Goal: Task Accomplishment & Management: Manage account settings

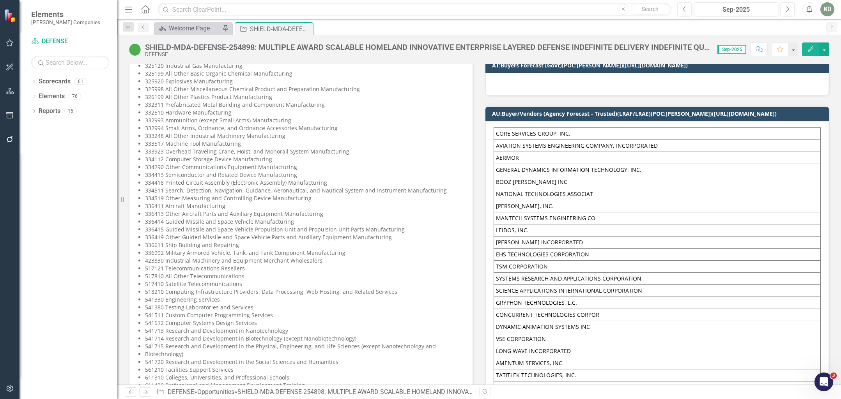
scroll to position [538, 0]
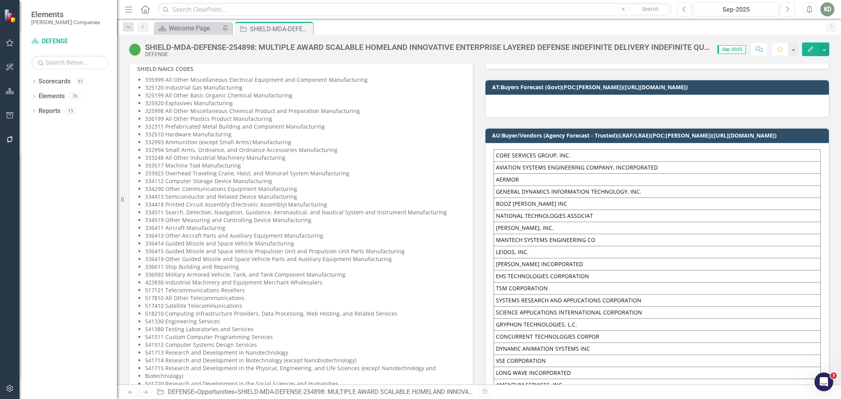
click at [193, 2] on div "Menu Home Search Close Search" at bounding box center [396, 9] width 547 height 15
click at [194, 7] on input "text" at bounding box center [414, 10] width 513 height 14
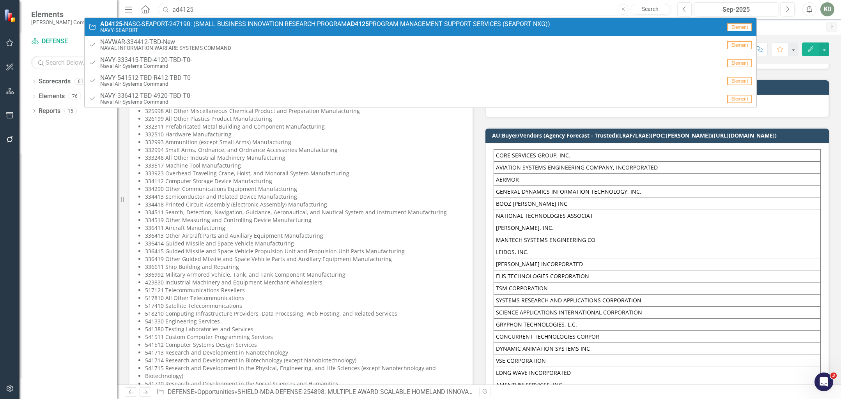
type input "ad4125"
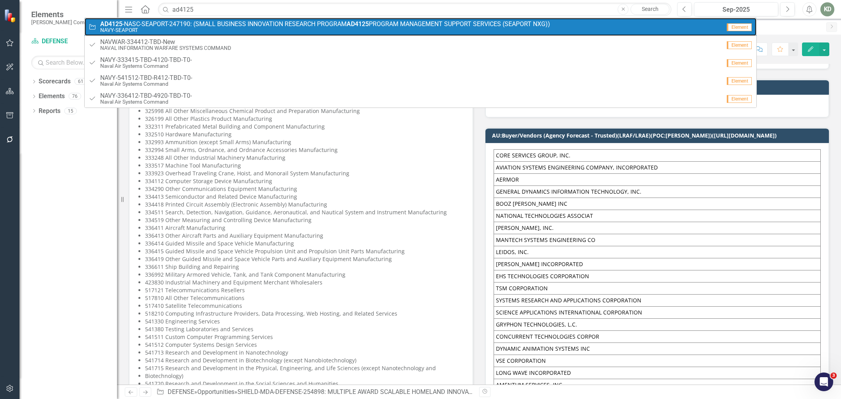
click at [200, 25] on span "AD4125 -NASC-SEAPORT-247190: (SMALL BUSINESS INNOVATION RESEARCH PROGRAM AD4125…" at bounding box center [325, 24] width 450 height 7
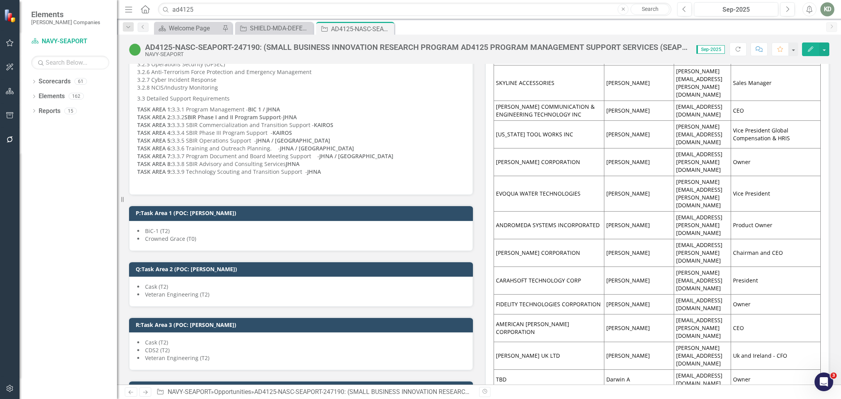
scroll to position [1219, 0]
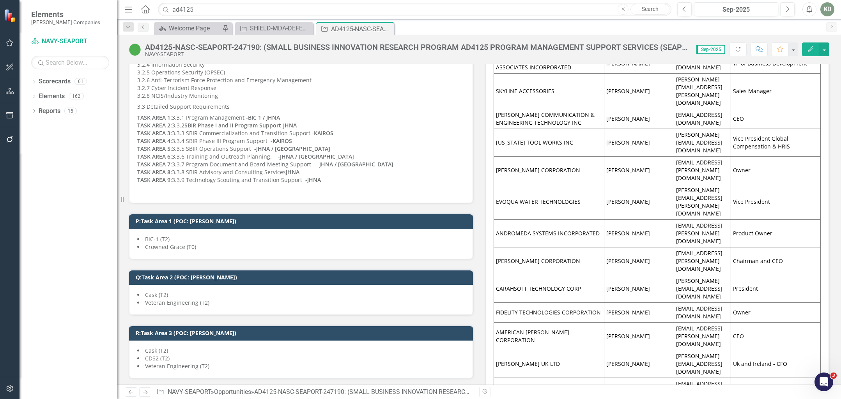
click at [246, 235] on li "BiC-1 (T2)" at bounding box center [300, 239] width 327 height 8
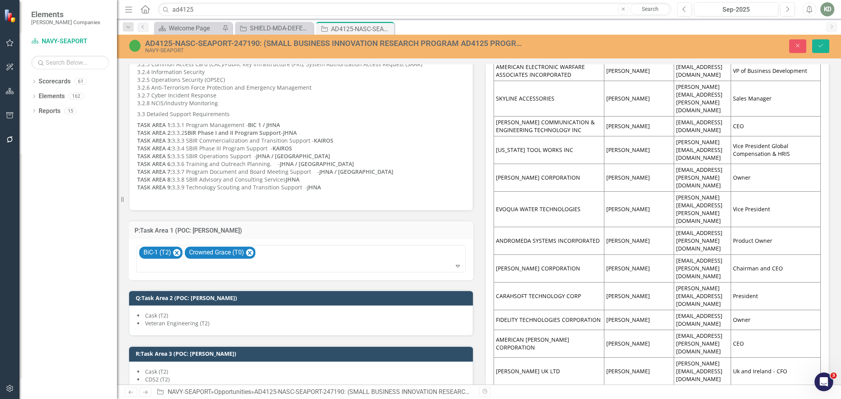
scroll to position [1213, 0]
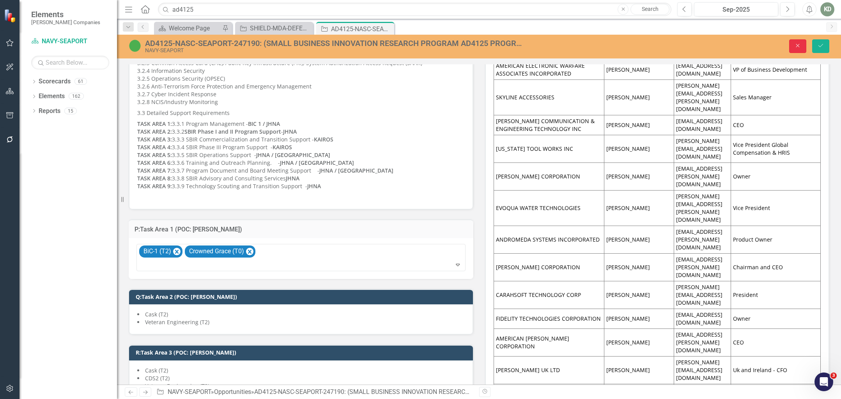
click at [799, 44] on icon "Close" at bounding box center [797, 45] width 7 height 5
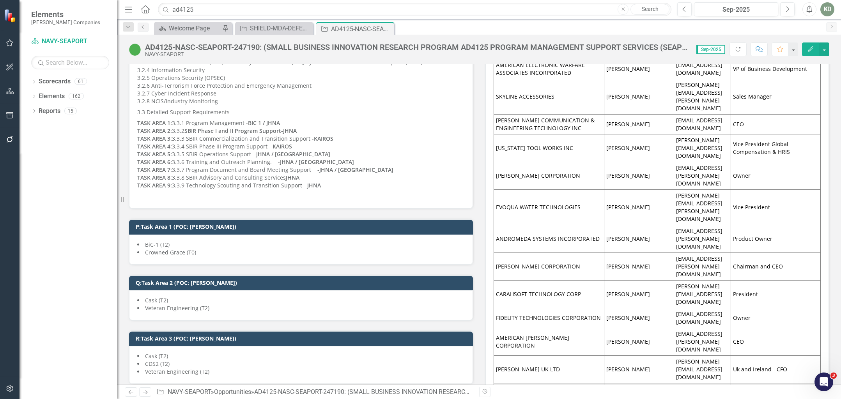
click at [807, 48] on button "Edit" at bounding box center [810, 49] width 17 height 14
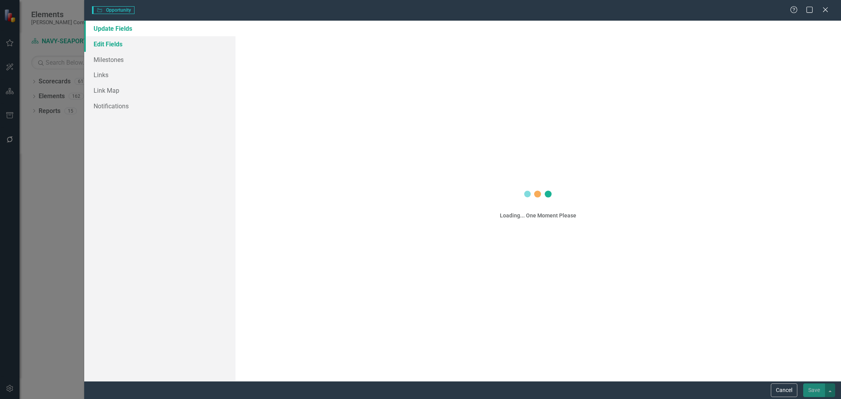
click at [165, 49] on link "Edit Fields" at bounding box center [159, 44] width 151 height 16
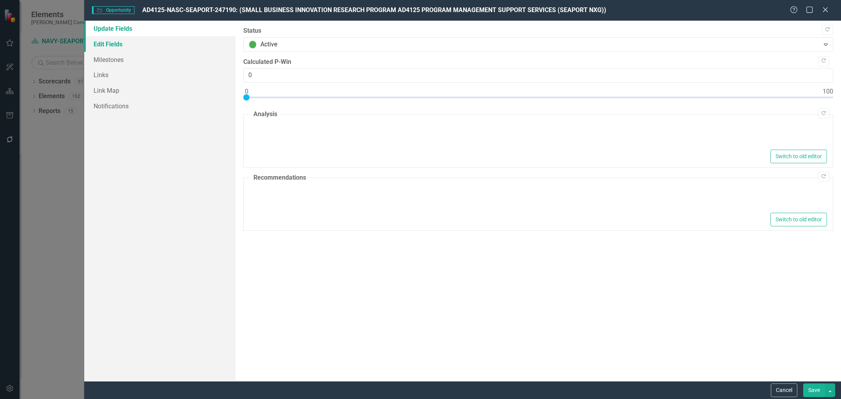
click at [140, 47] on link "Edit Fields" at bounding box center [159, 44] width 151 height 16
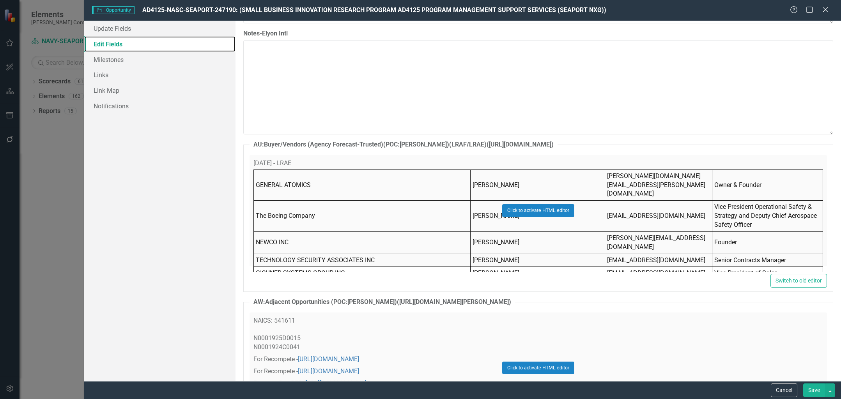
scroll to position [4731, 0]
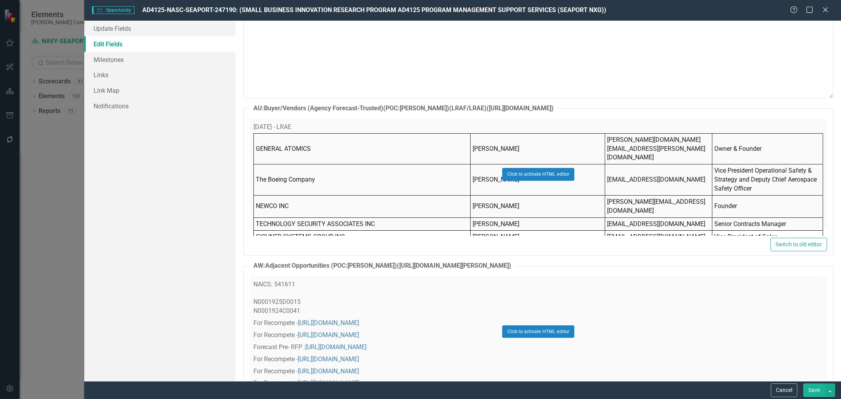
click at [827, 5] on div "Opportunity Opportunity AD4125-NASC-SEAPORT-247190: (SMALL BUSINESS INNOVATION …" at bounding box center [462, 10] width 757 height 21
click at [827, 9] on icon "Close" at bounding box center [825, 9] width 10 height 7
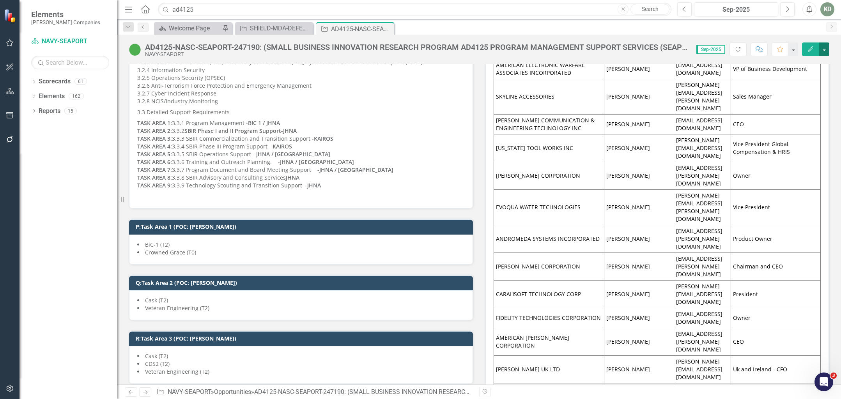
click at [822, 49] on button "button" at bounding box center [824, 49] width 10 height 14
click at [797, 75] on link "Edit Report Edit Layout" at bounding box center [781, 78] width 95 height 14
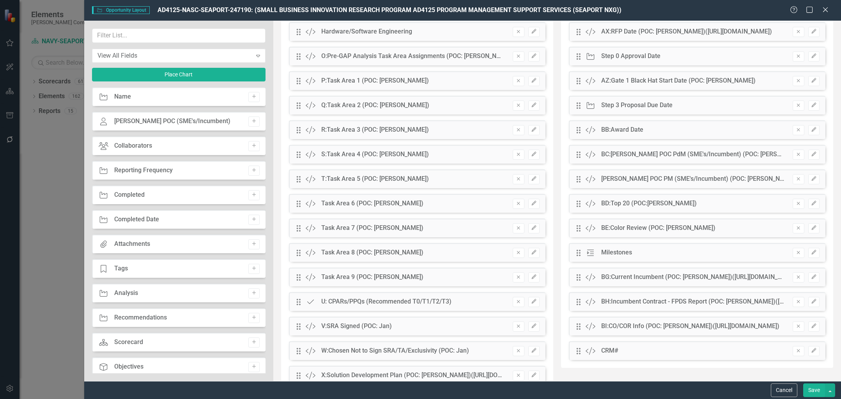
scroll to position [231, 0]
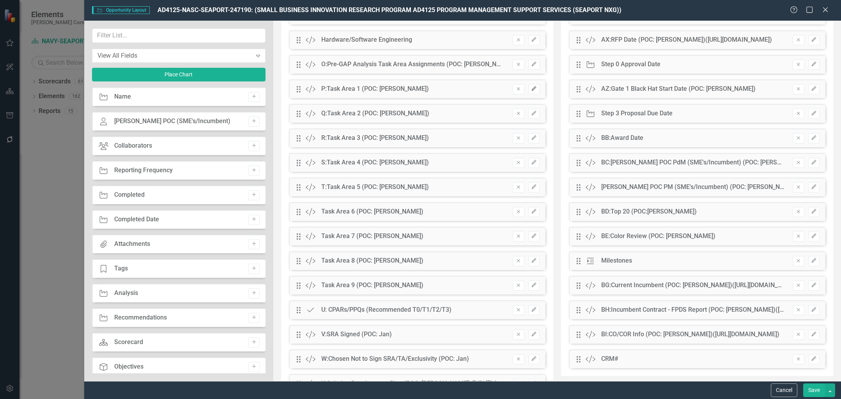
click at [532, 88] on icon "button" at bounding box center [533, 89] width 5 height 5
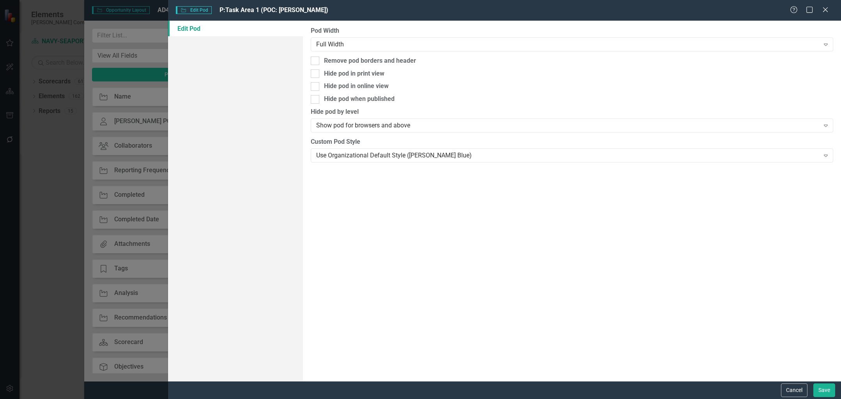
click at [218, 23] on link "Edit Pod" at bounding box center [235, 29] width 135 height 16
drag, startPoint x: 219, startPoint y: 23, endPoint x: 254, endPoint y: 26, distance: 35.6
click at [219, 23] on link "Edit Pod" at bounding box center [235, 29] width 135 height 16
click at [826, 14] on div "Close" at bounding box center [825, 10] width 10 height 11
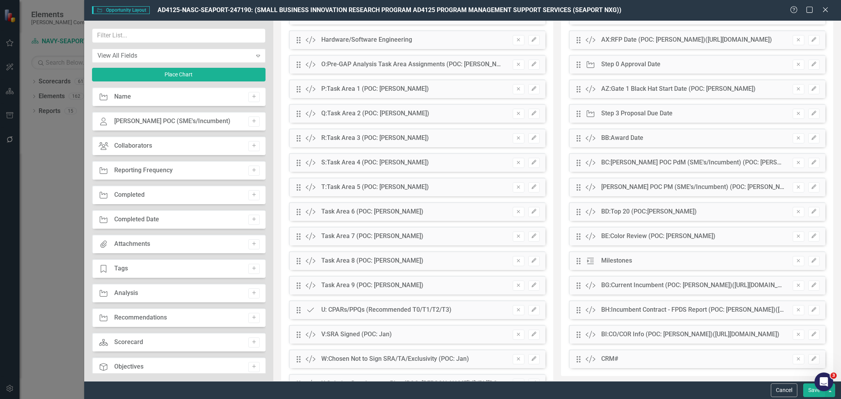
drag, startPoint x: 823, startPoint y: 12, endPoint x: 32, endPoint y: 274, distance: 833.9
click at [823, 12] on icon at bounding box center [825, 9] width 5 height 5
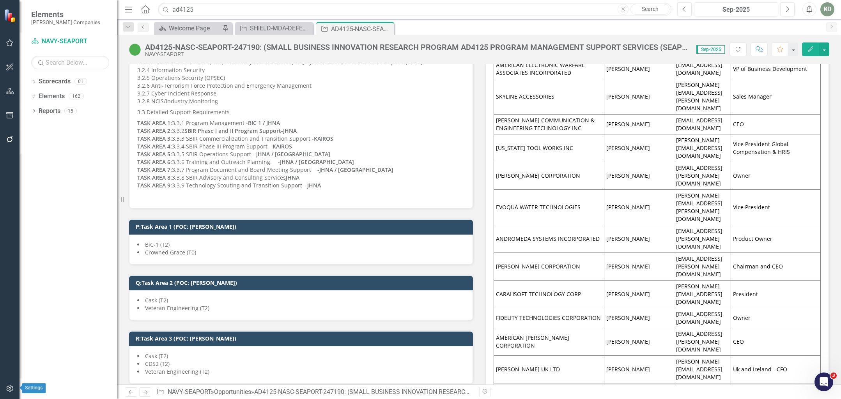
click at [14, 383] on button "button" at bounding box center [10, 389] width 18 height 16
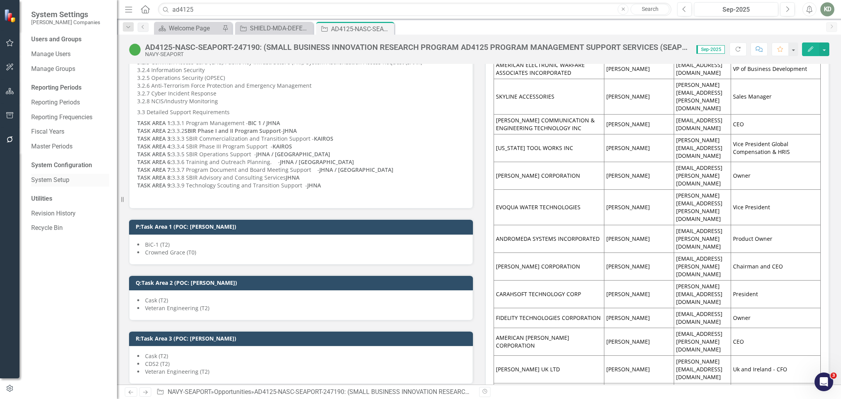
click at [60, 180] on link "System Setup" at bounding box center [70, 180] width 78 height 9
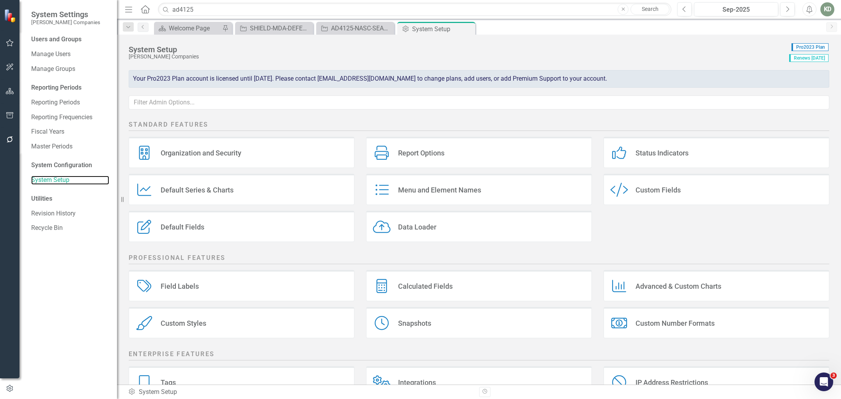
scroll to position [60, 0]
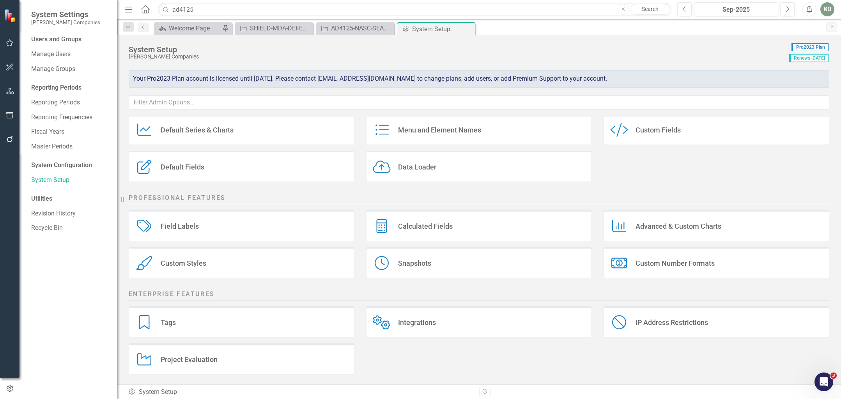
click at [635, 130] on div "Custom Fields" at bounding box center [657, 130] width 45 height 9
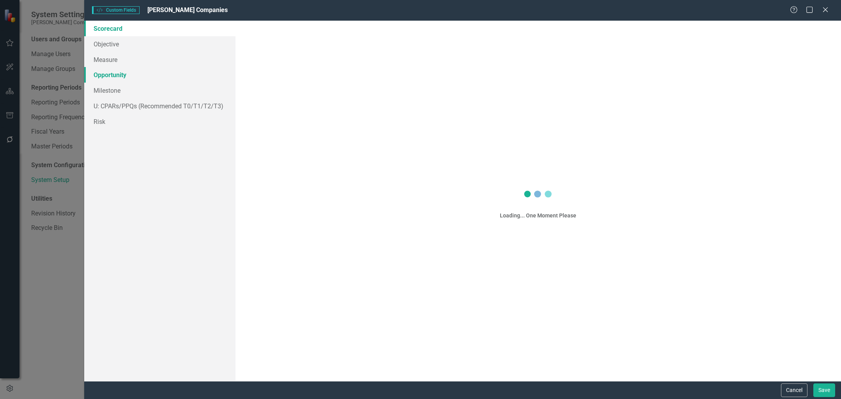
click at [141, 75] on link "Opportunity" at bounding box center [159, 75] width 151 height 16
click at [124, 76] on link "Opportunity" at bounding box center [159, 75] width 151 height 16
click at [128, 75] on link "Opportunity" at bounding box center [159, 75] width 151 height 16
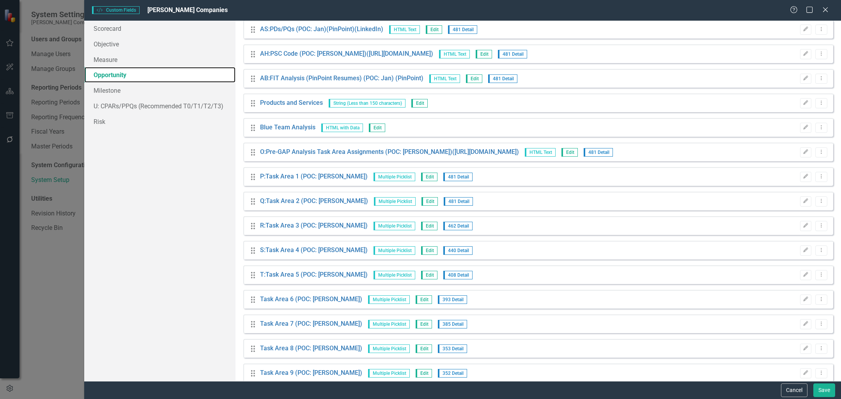
scroll to position [2142, 0]
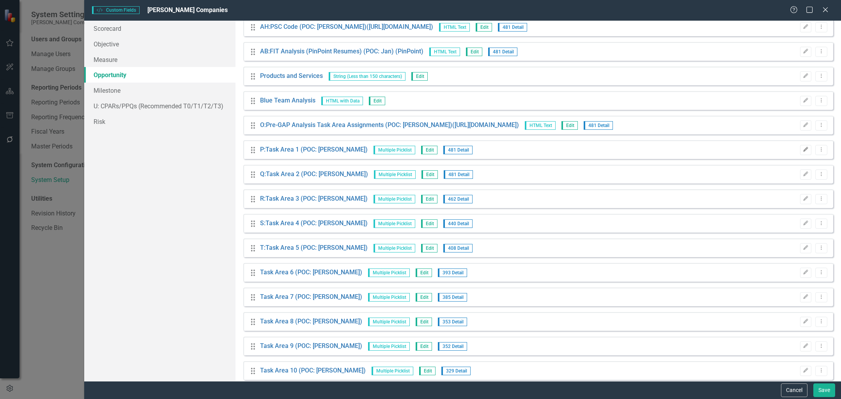
click at [803, 149] on icon "Edit" at bounding box center [806, 149] width 6 height 5
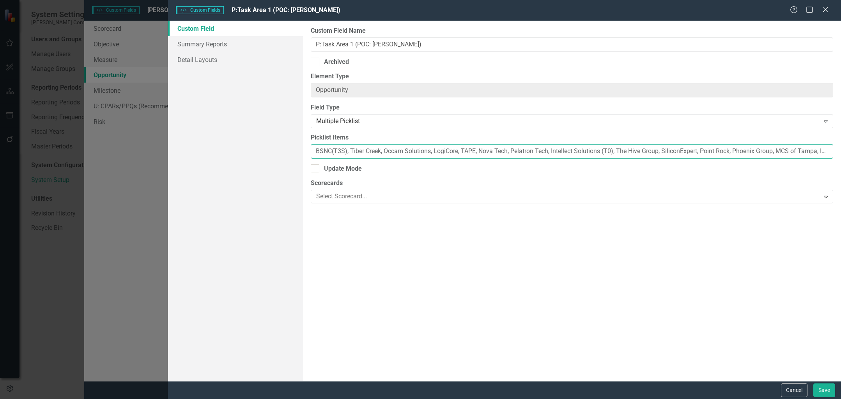
drag, startPoint x: 335, startPoint y: 149, endPoint x: 319, endPoint y: 151, distance: 16.5
click at [335, 149] on input "BSNC(T3S), Tiber Creek, Occam Solutions, LogiCore, TAPE, Nova Tech, Pelatron Te…" at bounding box center [572, 151] width 522 height 14
click at [313, 152] on input "BSNC(T3S), Tiber Creek, Occam Solutions, LogiCore, TAPE, Nova Tech, Pelatron Te…" at bounding box center [572, 151] width 522 height 14
drag, startPoint x: 358, startPoint y: 151, endPoint x: 351, endPoint y: 177, distance: 26.6
click at [298, 152] on div "Custom Field Summary Reports Detail Layouts Custom Field Name P:Task Area 1 (PO…" at bounding box center [504, 201] width 673 height 361
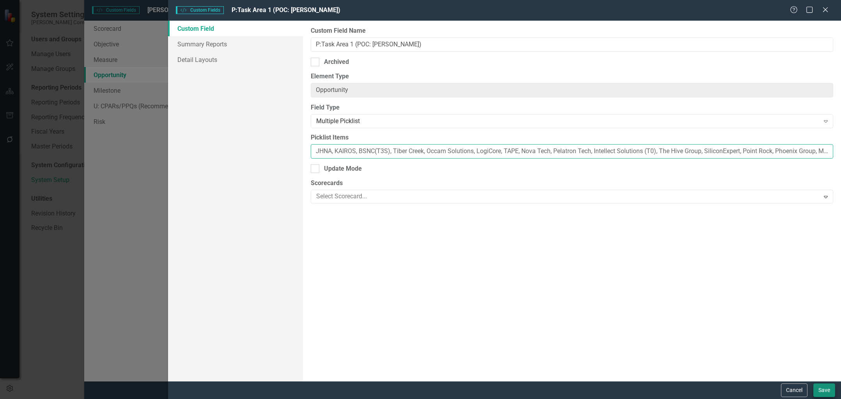
type input "JHNA, KAIROS, BSNC(T3S), Tiber Creek, Occam Solutions, LogiCore, TAPE, Nova Tec…"
click at [820, 389] on button "Save" at bounding box center [824, 391] width 22 height 14
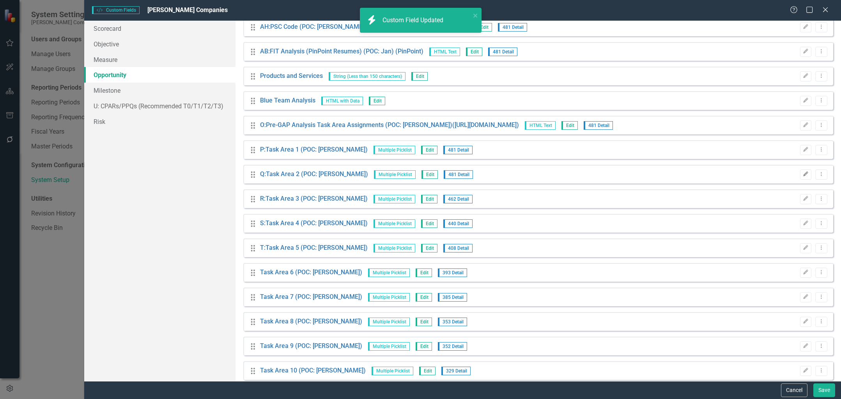
click at [804, 176] on button "Edit" at bounding box center [805, 175] width 11 height 10
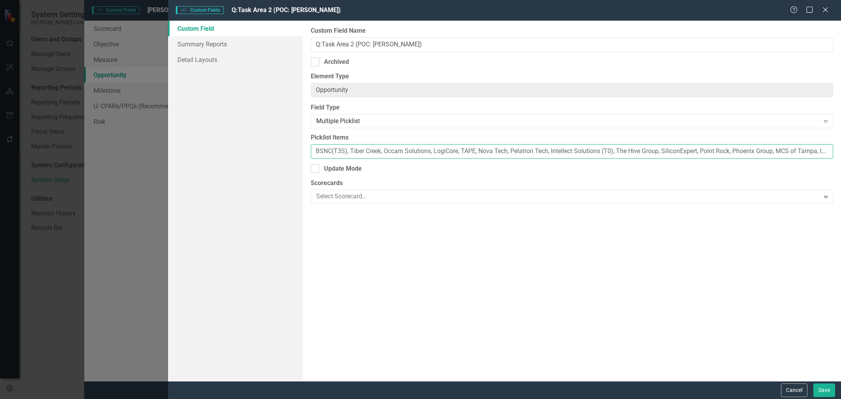
click at [313, 153] on input "BSNC(T3S), Tiber Creek, Occam Solutions, LogiCore, TAPE, Nova Tech, Pelatron Te…" at bounding box center [572, 151] width 522 height 14
paste input "JHNA, [GEOGRAPHIC_DATA],"
type input "JHNA, KAIROS, BSNC(T3S), Tiber Creek, Occam Solutions, LogiCore, TAPE, Nova Tec…"
click at [825, 391] on button "Save" at bounding box center [824, 391] width 22 height 14
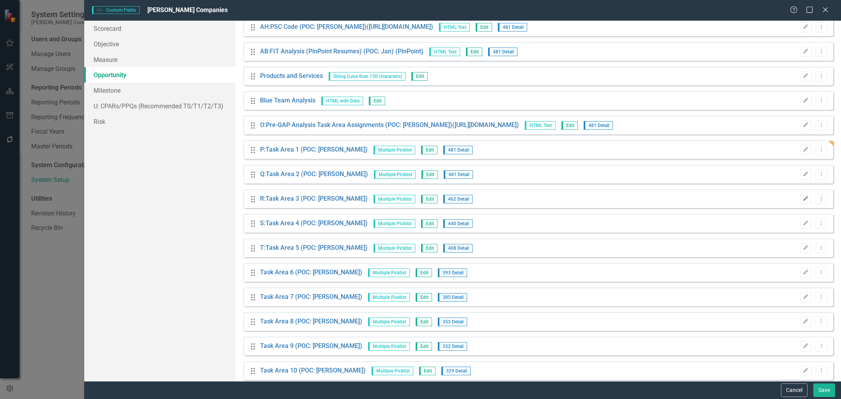
click at [803, 200] on icon "Edit" at bounding box center [806, 198] width 6 height 5
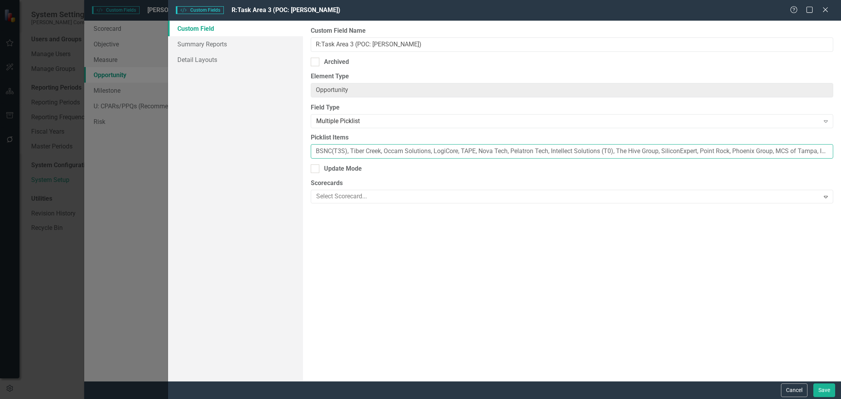
click at [315, 150] on input "BSNC(T3S), Tiber Creek, Occam Solutions, LogiCore, TAPE, Nova Tech, Pelatron Te…" at bounding box center [572, 151] width 522 height 14
paste input "JHNA, [GEOGRAPHIC_DATA],"
type input "JHNA, KAIROS, BSNC(T3S), Tiber Creek, Occam Solutions, LogiCore, TAPE, Nova Tec…"
click at [824, 388] on button "Save" at bounding box center [824, 391] width 22 height 14
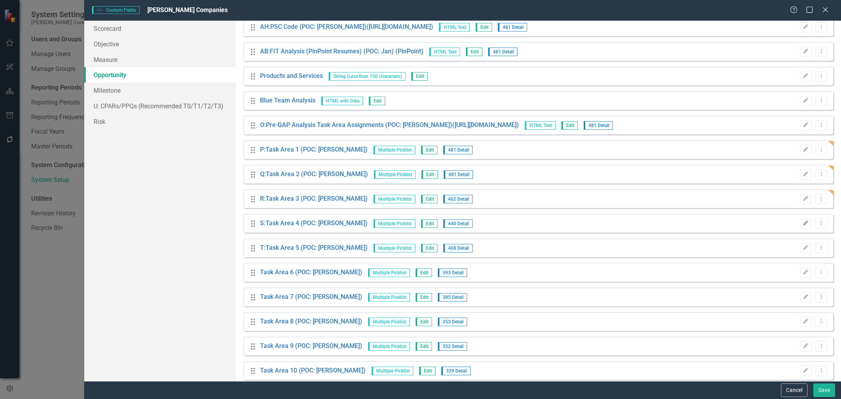
click at [803, 225] on icon "Edit" at bounding box center [806, 223] width 6 height 5
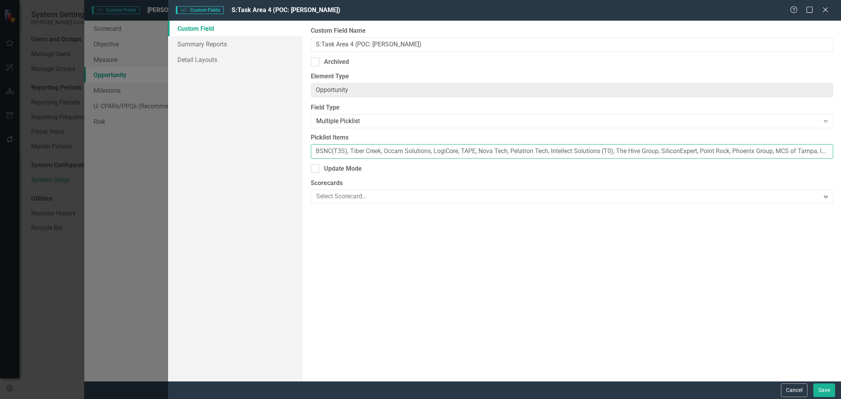
click at [315, 151] on input "BSNC(T3S), Tiber Creek, Occam Solutions, LogiCore, TAPE, Nova Tech, Pelatron Te…" at bounding box center [572, 151] width 522 height 14
paste input "JHNA, [GEOGRAPHIC_DATA],"
type input "JHNA, KAIROS, BSNC(T3S), Tiber Creek, Occam Solutions, LogiCore, TAPE, Nova Tec…"
click at [825, 389] on button "Save" at bounding box center [824, 391] width 22 height 14
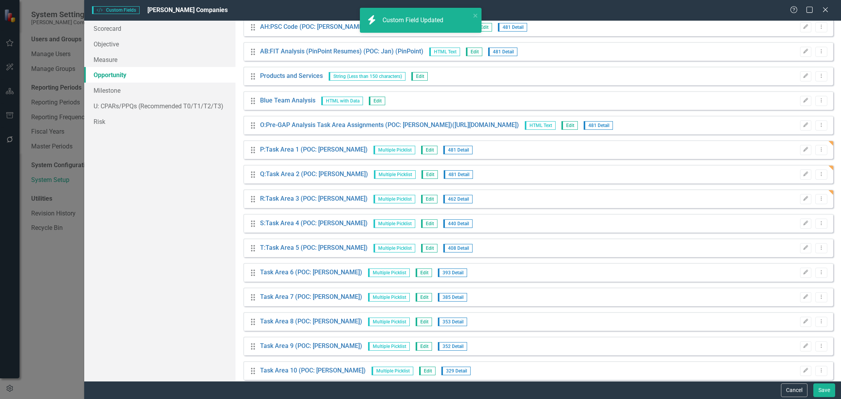
scroll to position [2177, 0]
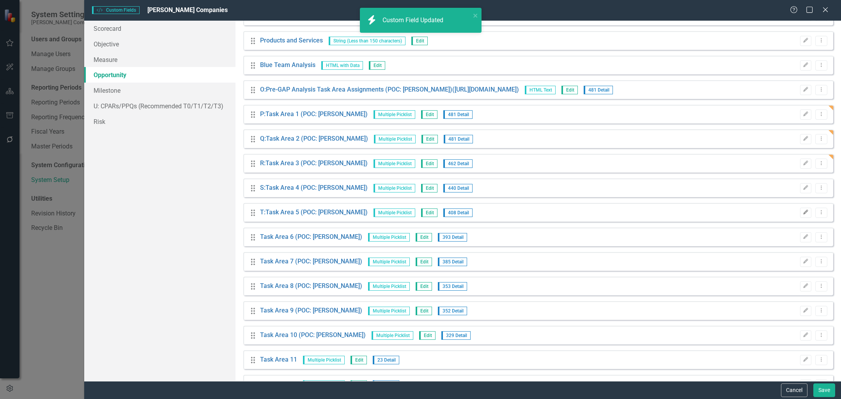
click at [803, 214] on icon "Edit" at bounding box center [806, 212] width 6 height 5
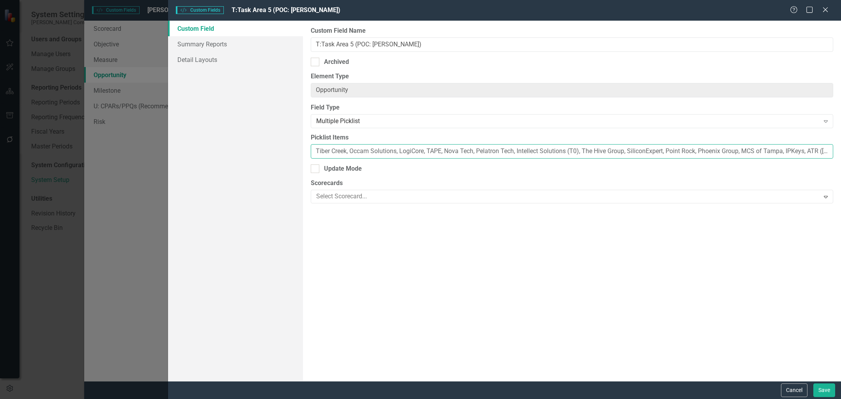
click at [313, 151] on input "Tiber Creek, Occam Solutions, LogiCore, TAPE, Nova Tech, Pelatron Tech, Intelle…" at bounding box center [572, 151] width 522 height 14
paste input "JHNA, [GEOGRAPHIC_DATA],"
type input "JHNA, KAIROS, Tiber Creek, Occam Solutions, LogiCore, TAPE, Nova Tech, Pelatron…"
click at [829, 390] on button "Save" at bounding box center [824, 391] width 22 height 14
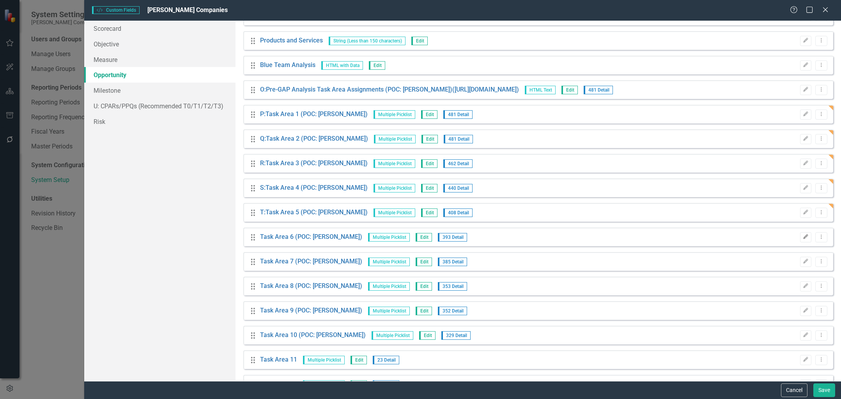
click at [801, 239] on button "Edit" at bounding box center [805, 237] width 11 height 10
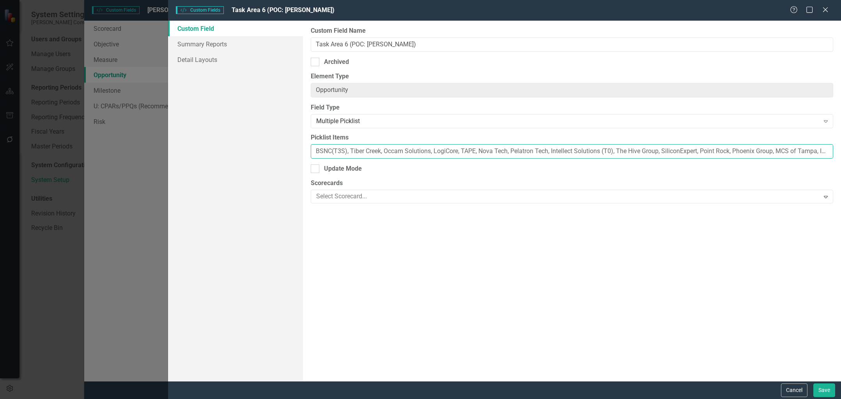
click at [315, 151] on input "BSNC(T3S), Tiber Creek, Occam Solutions, LogiCore, TAPE, Nova Tech, Pelatron Te…" at bounding box center [572, 151] width 522 height 14
paste input "JHNA, [GEOGRAPHIC_DATA],"
type input "JHNA, KAIROS, BSNC(T3S), Tiber Creek, Occam Solutions, LogiCore, TAPE, Nova Tec…"
drag, startPoint x: 834, startPoint y: 388, endPoint x: 664, endPoint y: 286, distance: 198.3
click at [834, 388] on button "Save" at bounding box center [824, 391] width 22 height 14
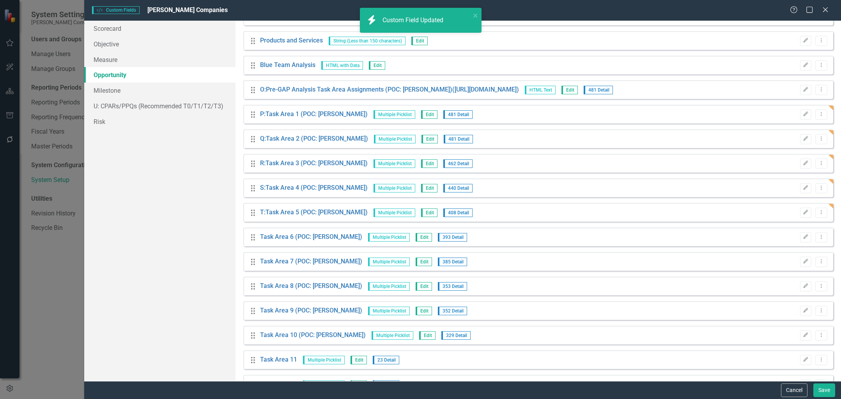
scroll to position [2206, 0]
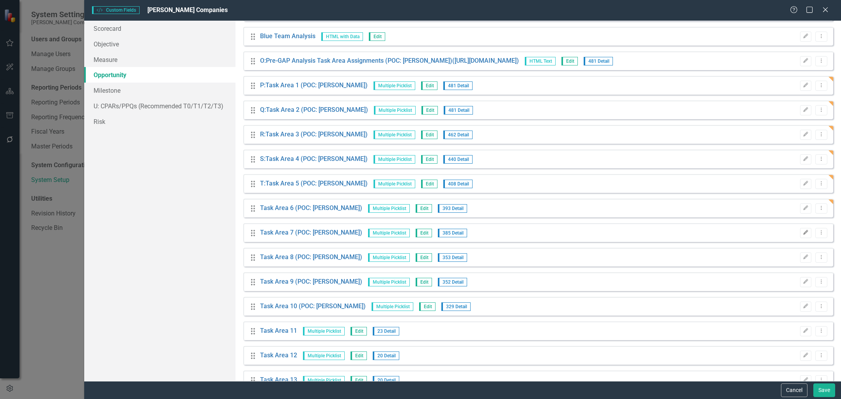
click at [803, 232] on icon "Edit" at bounding box center [806, 232] width 6 height 5
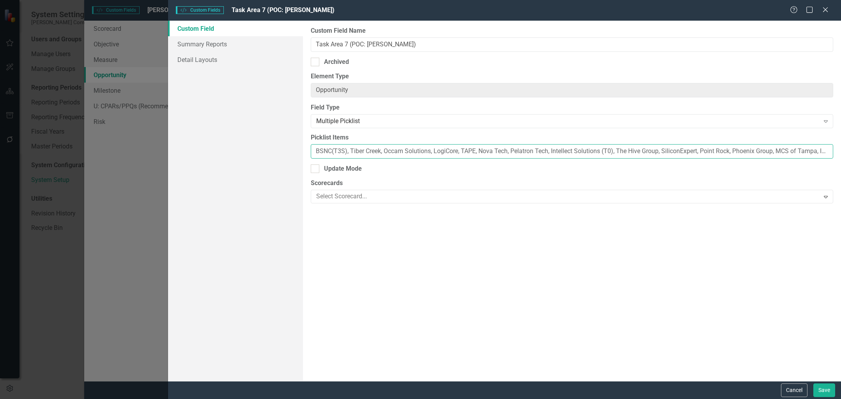
click at [315, 148] on input "BSNC(T3S), Tiber Creek, Occam Solutions, LogiCore, TAPE, Nova Tech, Pelatron Te…" at bounding box center [572, 151] width 522 height 14
paste input "JHNA, [GEOGRAPHIC_DATA],"
type input "JHNA, KAIROS, BSNC(T3S), Tiber Creek, Occam Solutions, LogiCore, TAPE, Nova Tec…"
drag, startPoint x: 826, startPoint y: 395, endPoint x: 814, endPoint y: 395, distance: 11.7
click at [826, 395] on button "Save" at bounding box center [824, 391] width 22 height 14
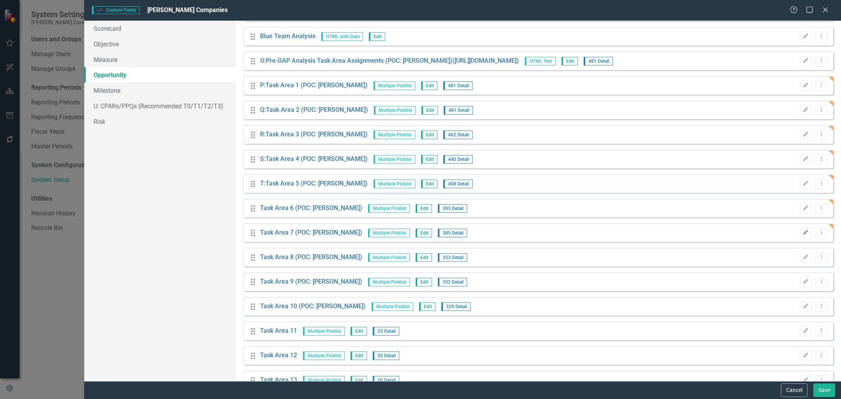
click at [803, 235] on icon "Edit" at bounding box center [806, 232] width 6 height 5
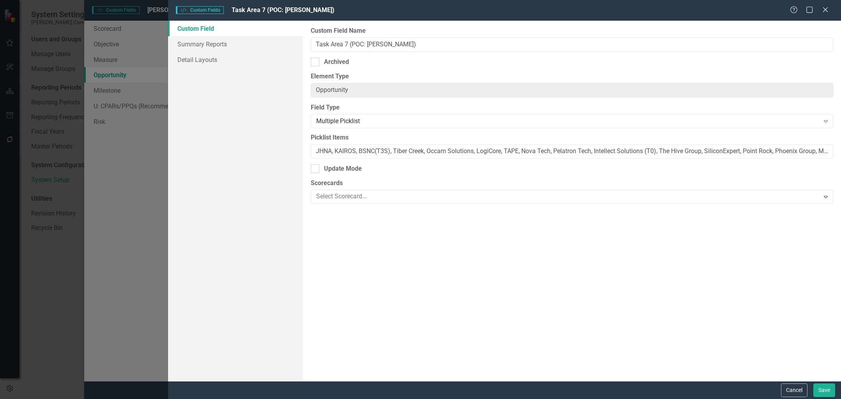
click at [830, 12] on div "Help Maximize Close" at bounding box center [811, 10] width 43 height 9
click at [825, 12] on icon "Close" at bounding box center [825, 9] width 10 height 7
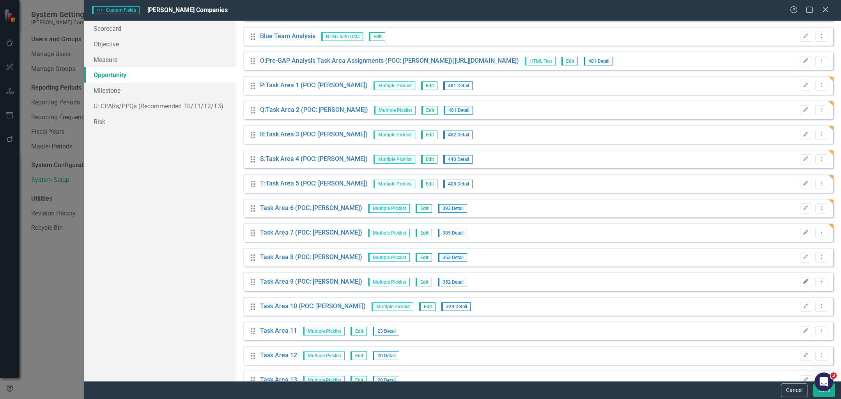
click at [802, 284] on button "Edit" at bounding box center [805, 282] width 11 height 10
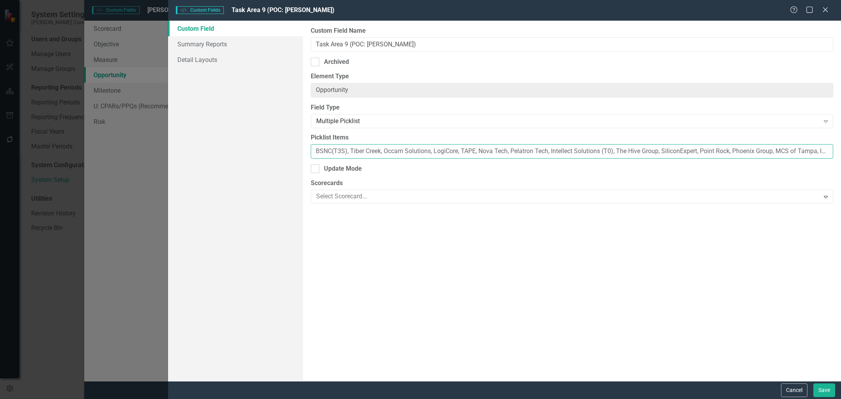
click at [319, 154] on input "BSNC(T3S), Tiber Creek, Occam Solutions, LogiCore, TAPE, Nova Tech, Pelatron Te…" at bounding box center [572, 151] width 522 height 14
click at [316, 154] on input "BSNC(T3S), Tiber Creek, Occam Solutions, LogiCore, TAPE, Nova Tech, Pelatron Te…" at bounding box center [572, 151] width 522 height 14
paste input "JHNA, [GEOGRAPHIC_DATA],"
type input "JHNA, KAIROS, BSNC(T3S), Tiber Creek, Occam Solutions, LogiCore, TAPE, Nova Tec…"
click at [830, 393] on button "Save" at bounding box center [824, 391] width 22 height 14
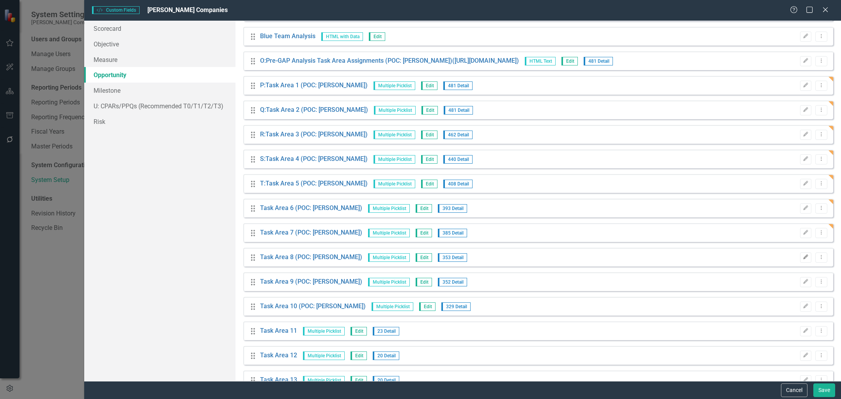
click at [803, 256] on icon "Edit" at bounding box center [806, 257] width 6 height 5
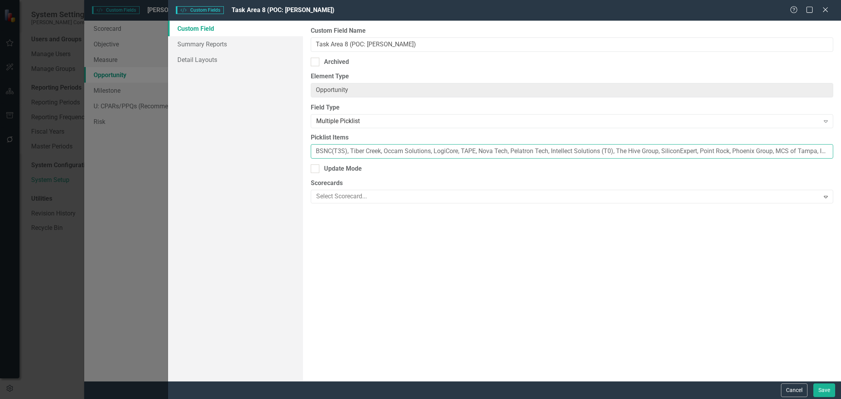
click at [317, 150] on input "BSNC(T3S), Tiber Creek, Occam Solutions, LogiCore, TAPE, Nova Tech, Pelatron Te…" at bounding box center [572, 151] width 522 height 14
click at [315, 152] on input "BSNC(T3S), Tiber Creek, Occam Solutions, LogiCore, TAPE, Nova Tech, Pelatron Te…" at bounding box center [572, 151] width 522 height 14
paste input "JHNA, [GEOGRAPHIC_DATA],"
type input "JHNA, KAIROS, BSNC(T3S), Tiber Creek, Occam Solutions, LogiCore, TAPE, Nova Tec…"
drag, startPoint x: 829, startPoint y: 391, endPoint x: 803, endPoint y: 341, distance: 57.0
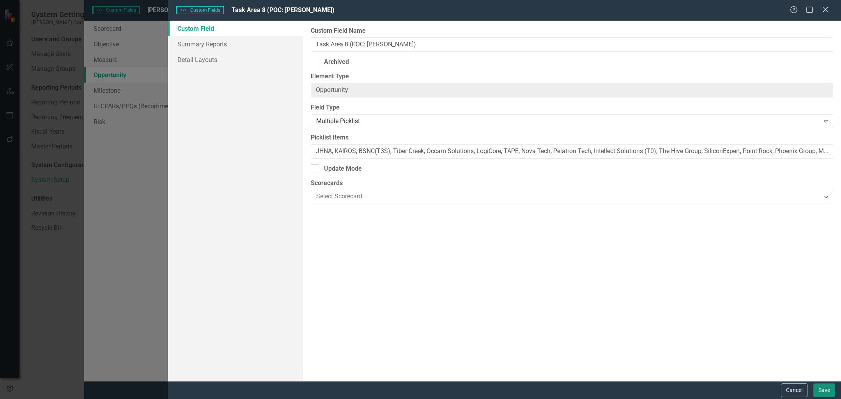
click at [829, 391] on button "Save" at bounding box center [824, 391] width 22 height 14
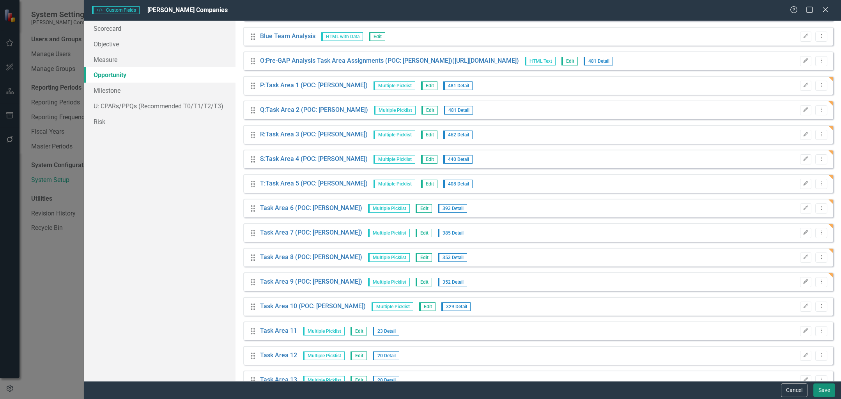
click at [819, 390] on button "Save" at bounding box center [824, 391] width 22 height 14
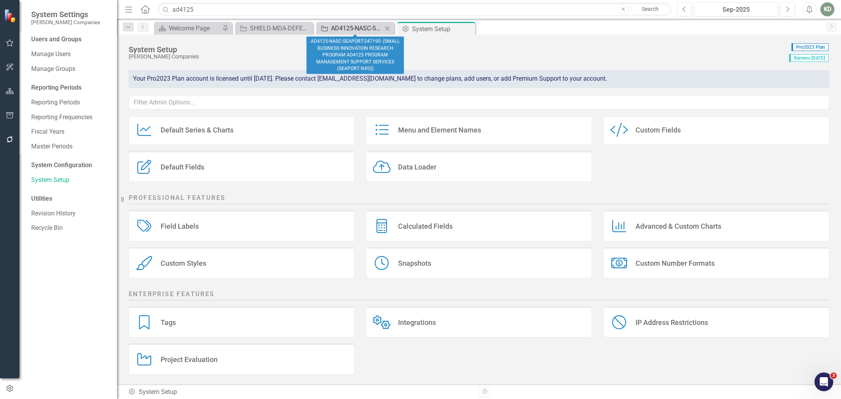
click at [341, 28] on div "AD4125-NASC-SEAPORT-247190: (SMALL BUSINESS INNOVATION RESEARCH PROGRAM AD4125 …" at bounding box center [356, 28] width 51 height 10
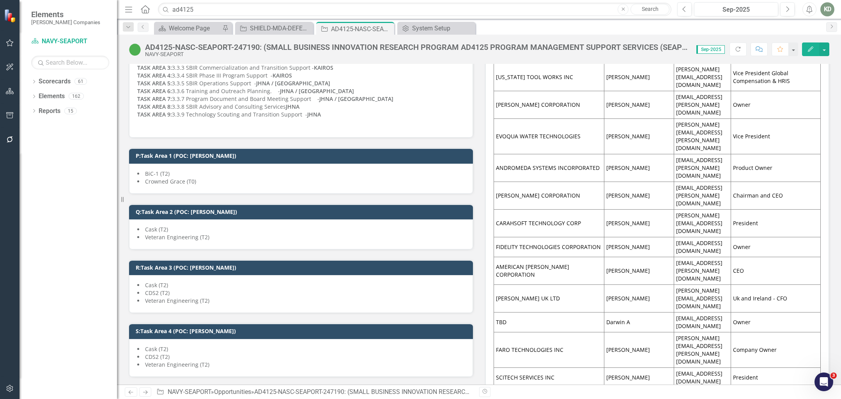
scroll to position [1297, 0]
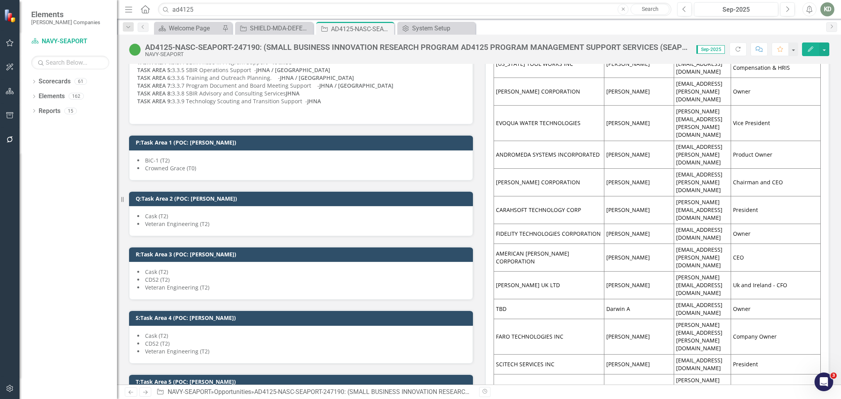
click at [273, 165] on li "Crowned Grace (T0)" at bounding box center [300, 169] width 327 height 8
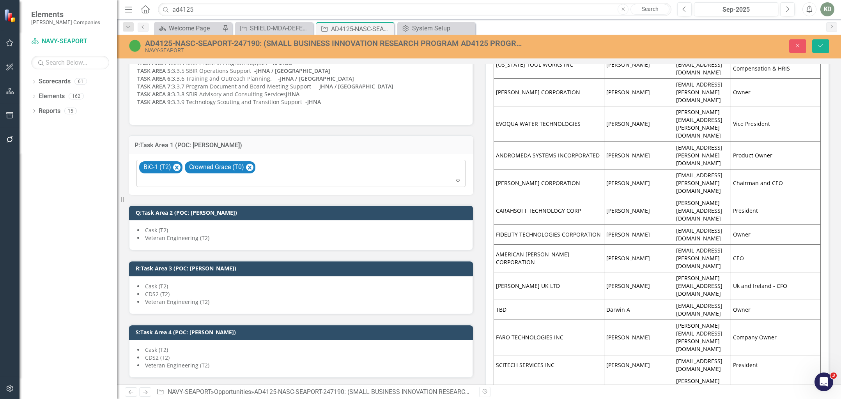
click at [273, 160] on div "BiC-1 (T2) Crowned Grace (T0)" at bounding box center [301, 173] width 327 height 27
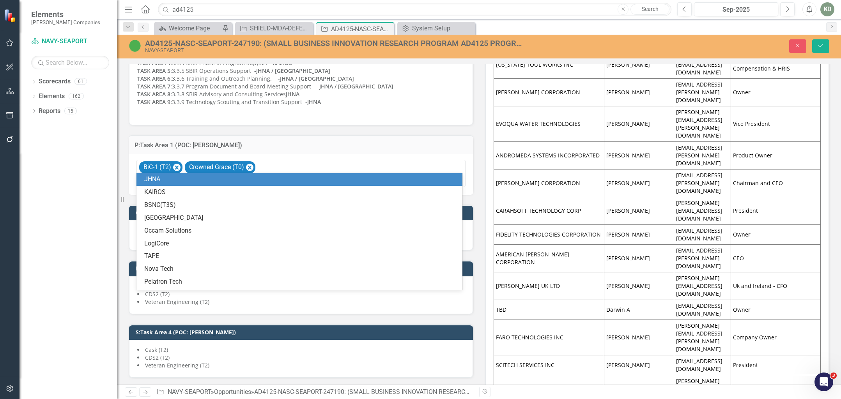
click at [260, 181] on div "JHNA" at bounding box center [300, 179] width 313 height 9
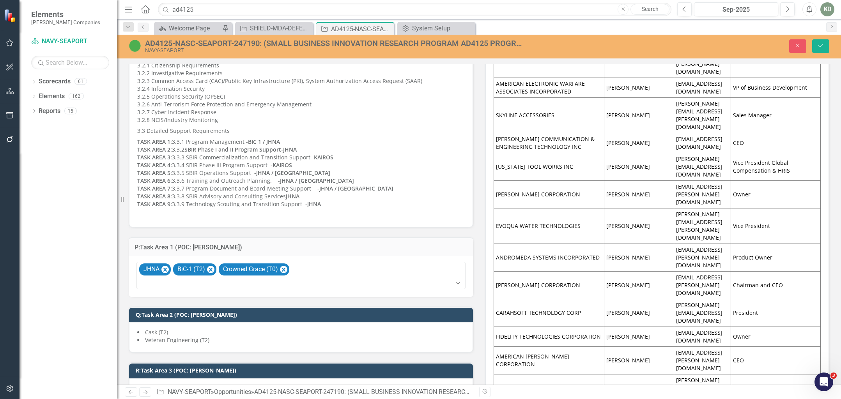
scroll to position [1220, 0]
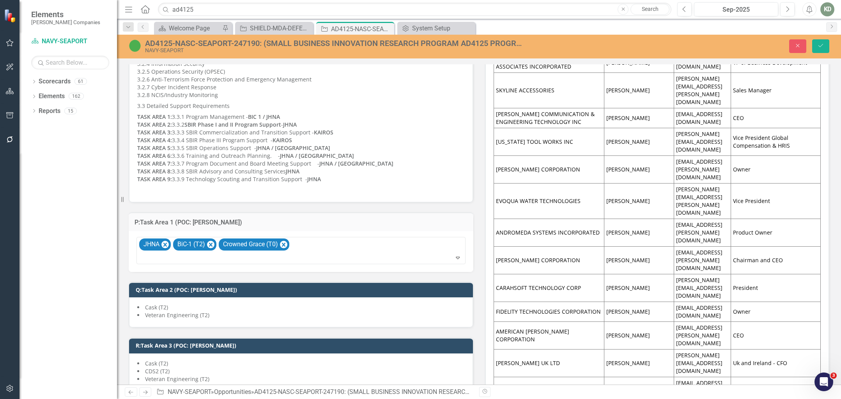
click at [227, 354] on div "Cask (T2) CDS2 (T2) Veteran Engineering (T2)" at bounding box center [301, 373] width 344 height 38
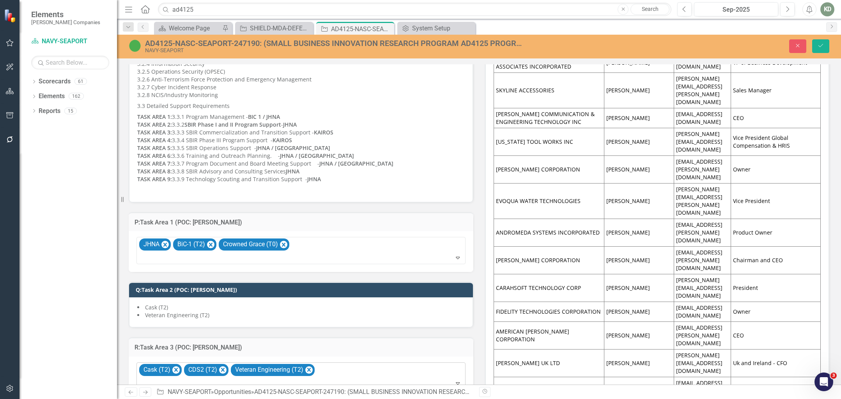
click at [333, 363] on div "Cask (T2) CDS2 (T2) Veteran Engineering (T2)" at bounding box center [301, 376] width 327 height 27
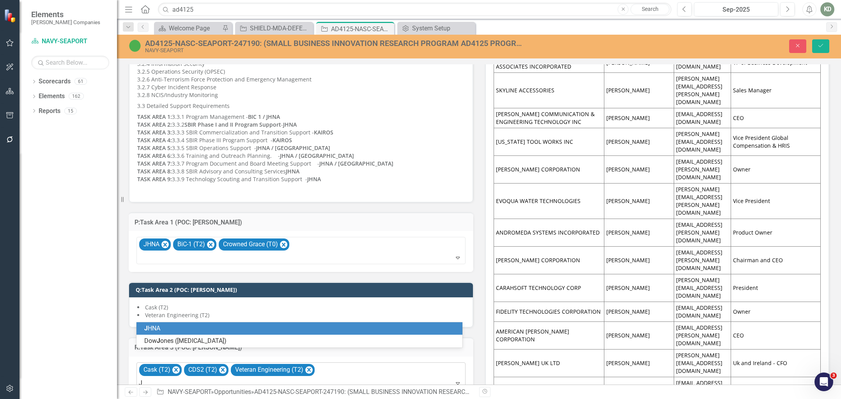
type input "JH"
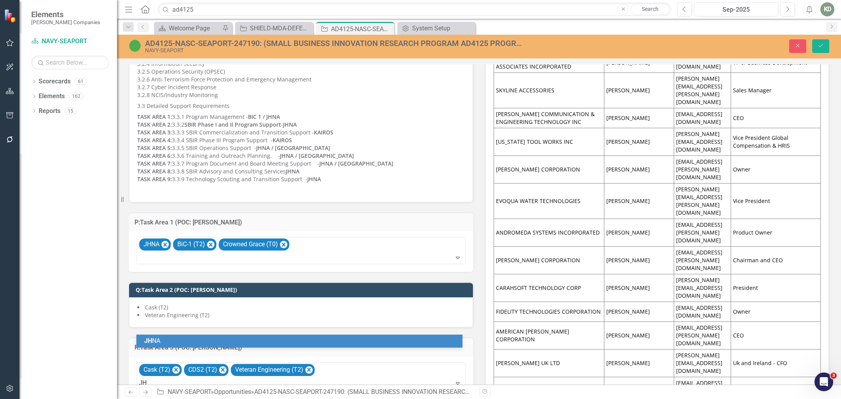
drag, startPoint x: 345, startPoint y: 338, endPoint x: 343, endPoint y: 328, distance: 10.0
click at [345, 338] on div "JH NA" at bounding box center [300, 341] width 313 height 9
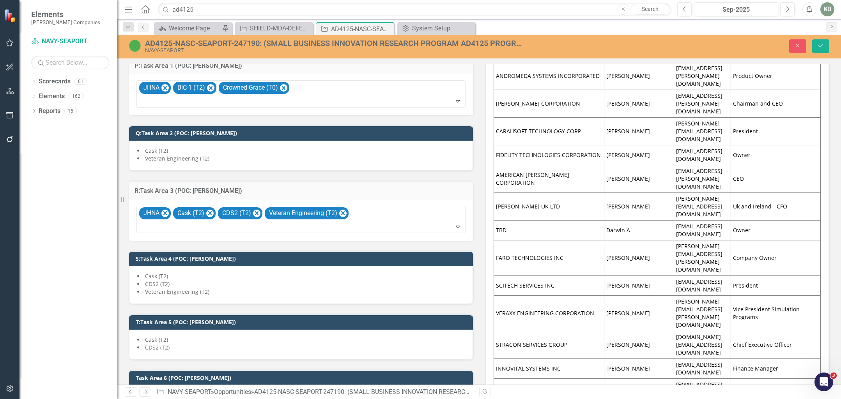
scroll to position [1419, 0]
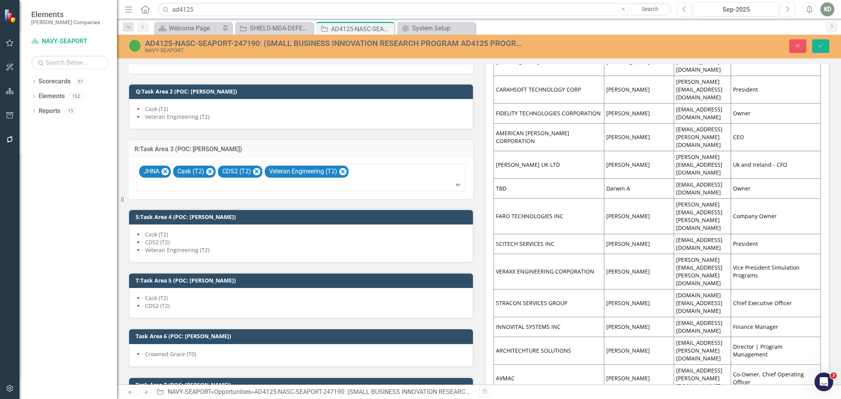
click at [321, 239] on li "CDS2 (T2)" at bounding box center [300, 243] width 327 height 8
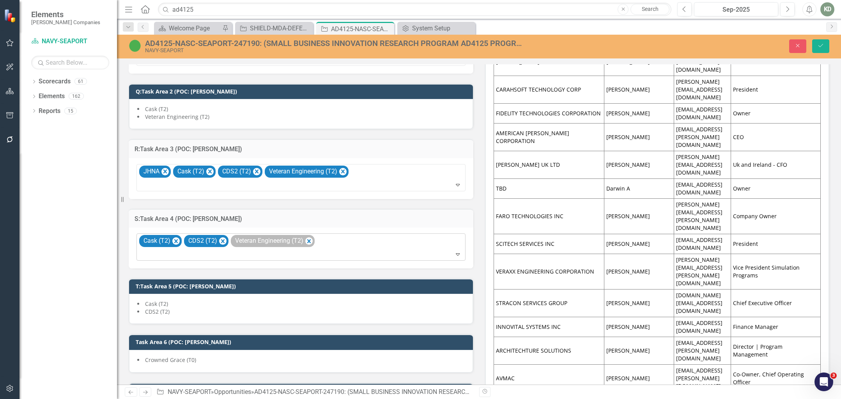
click at [219, 236] on icon "Remove CDS2 (T2)" at bounding box center [222, 241] width 7 height 10
drag, startPoint x: 265, startPoint y: 226, endPoint x: 253, endPoint y: 226, distance: 12.1
click at [265, 236] on icon "Remove Veteran Engineering (T2)" at bounding box center [261, 241] width 7 height 10
click at [178, 236] on icon "Remove Cask (T2)" at bounding box center [175, 241] width 7 height 10
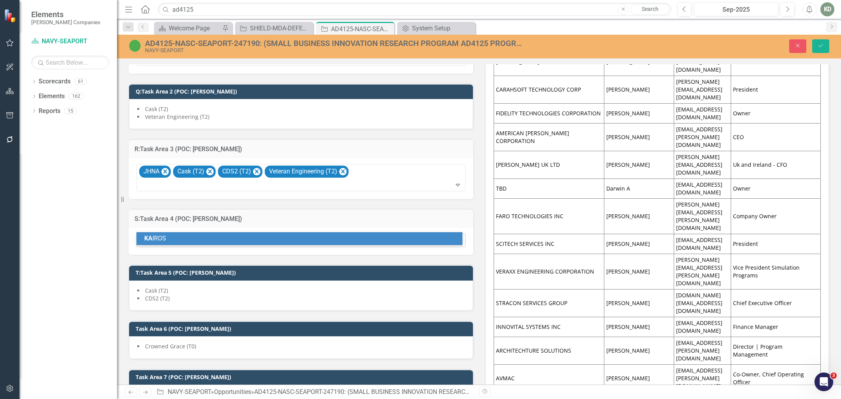
type input "KAI"
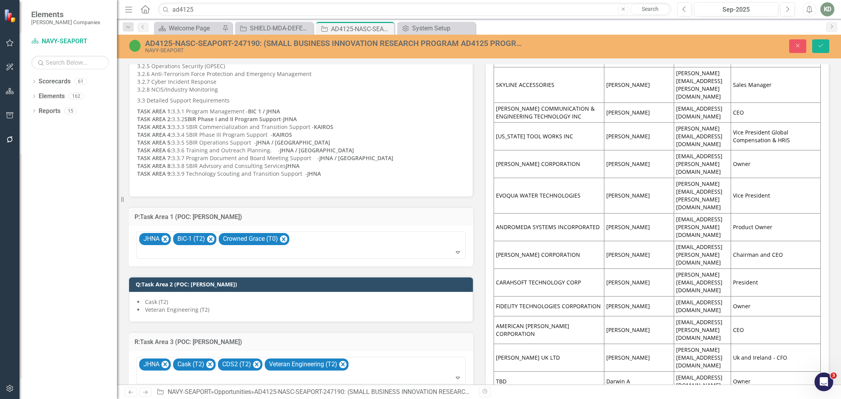
scroll to position [1476, 0]
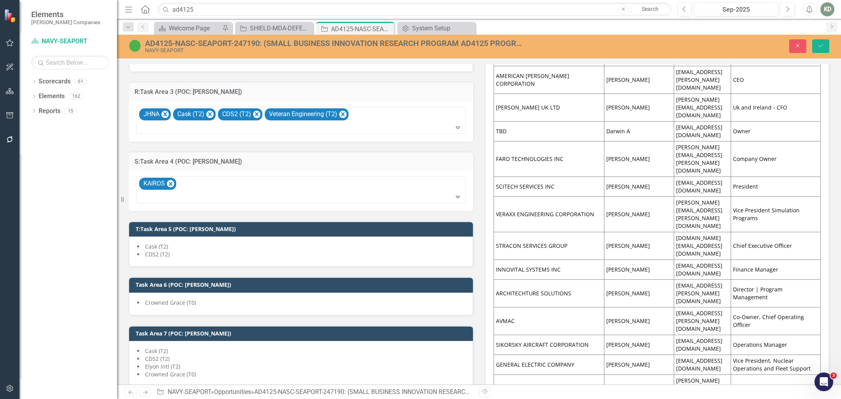
click at [189, 243] on li "Cask (T2)" at bounding box center [300, 247] width 327 height 8
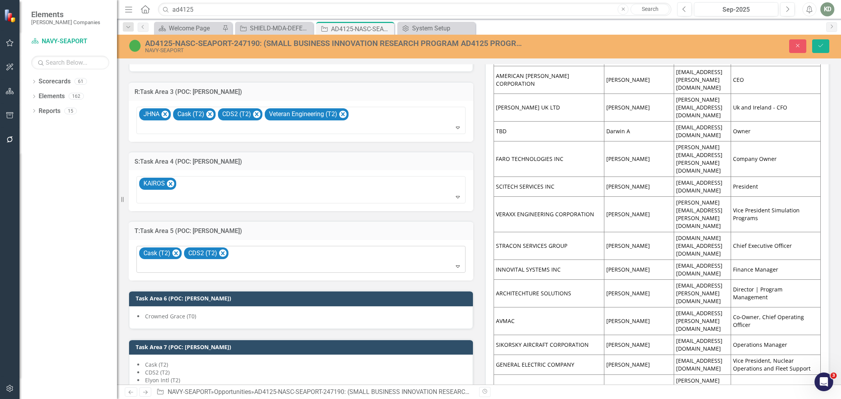
drag, startPoint x: 221, startPoint y: 239, endPoint x: 210, endPoint y: 238, distance: 10.9
click at [221, 251] on icon "Remove CDS2 (T2)" at bounding box center [223, 253] width 4 height 4
click at [179, 249] on icon "Remove Cask (T2)" at bounding box center [175, 254] width 7 height 10
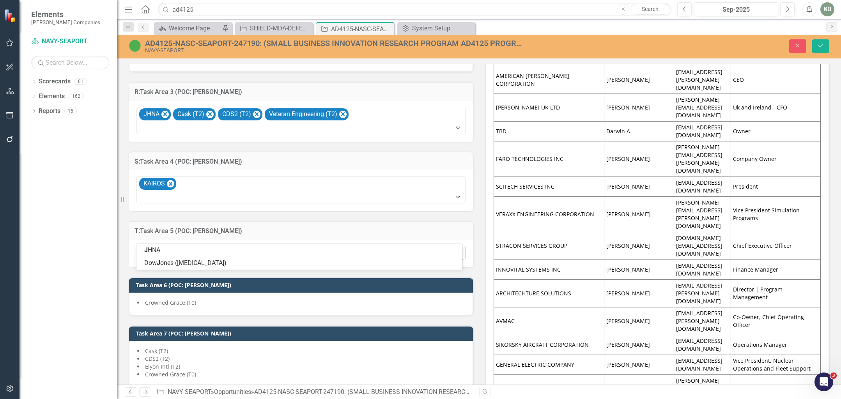
type input "JH"
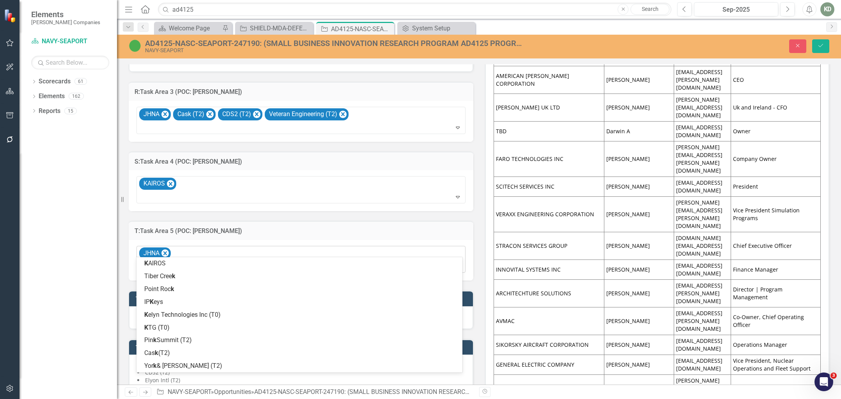
type input "KAI"
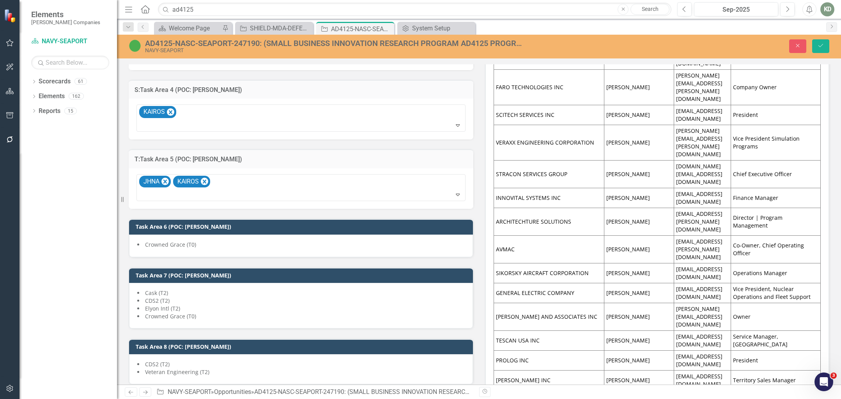
scroll to position [1551, 0]
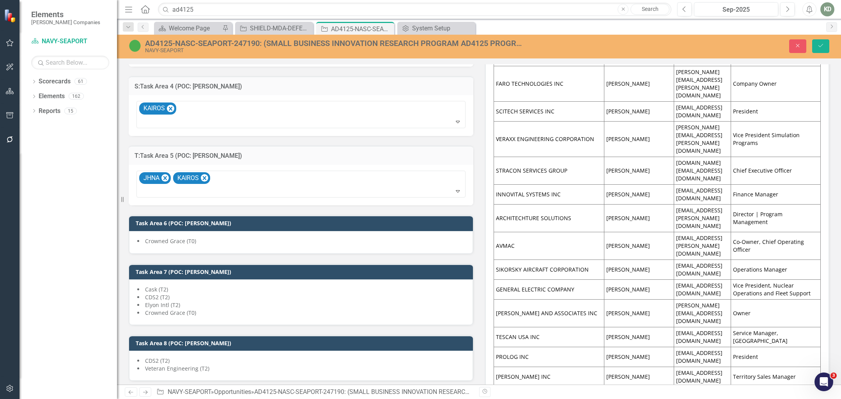
click at [199, 237] on li "Crowned Grace (T0)" at bounding box center [300, 241] width 327 height 8
click at [198, 237] on li "Crowned Grace (T0)" at bounding box center [300, 241] width 327 height 8
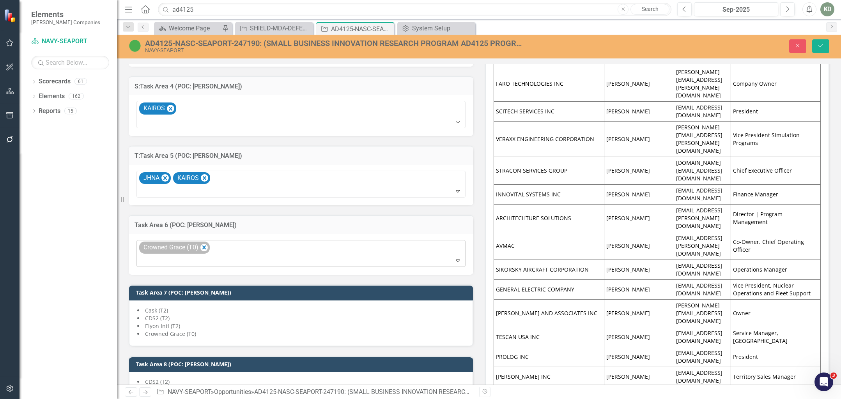
click at [210, 241] on div "Crowned Grace (T0)" at bounding box center [301, 254] width 327 height 27
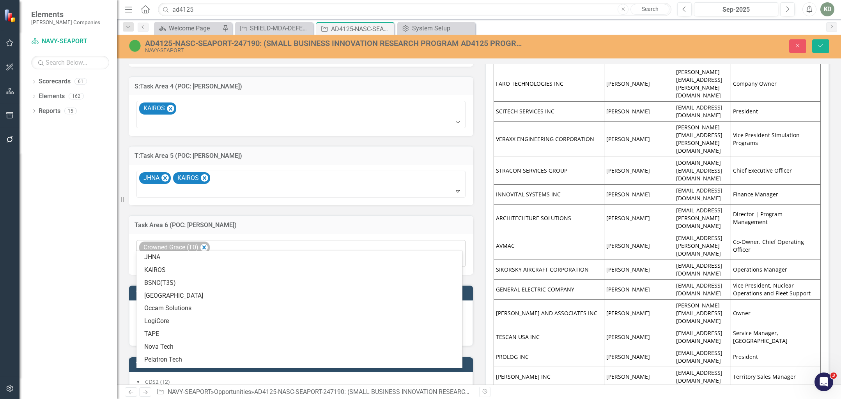
click at [209, 242] on div "Crowned Grace (T0)" at bounding box center [174, 248] width 71 height 12
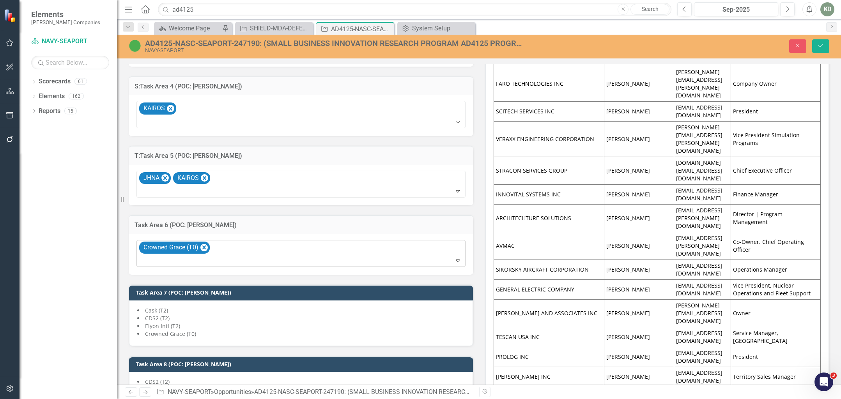
click at [204, 243] on icon "Remove Crowned Grace (T0)" at bounding box center [203, 248] width 7 height 10
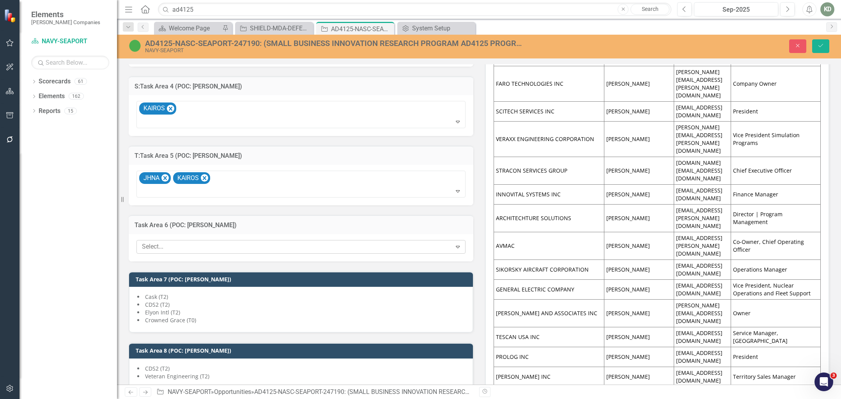
type input "j"
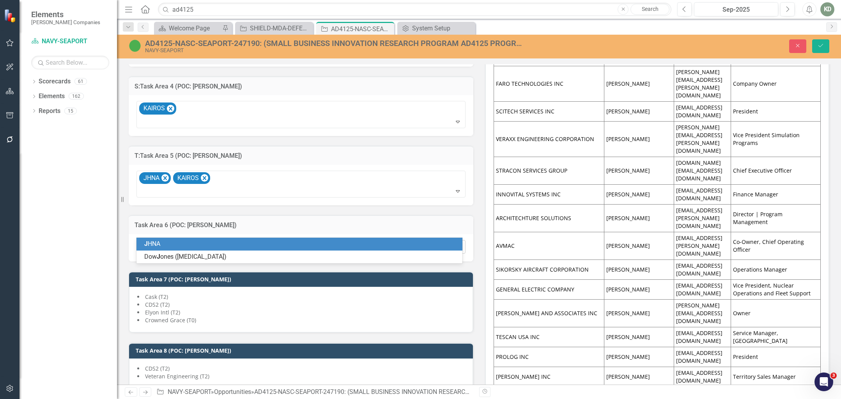
drag, startPoint x: 196, startPoint y: 246, endPoint x: 197, endPoint y: 241, distance: 4.8
click at [196, 246] on div "J HNA" at bounding box center [300, 244] width 313 height 9
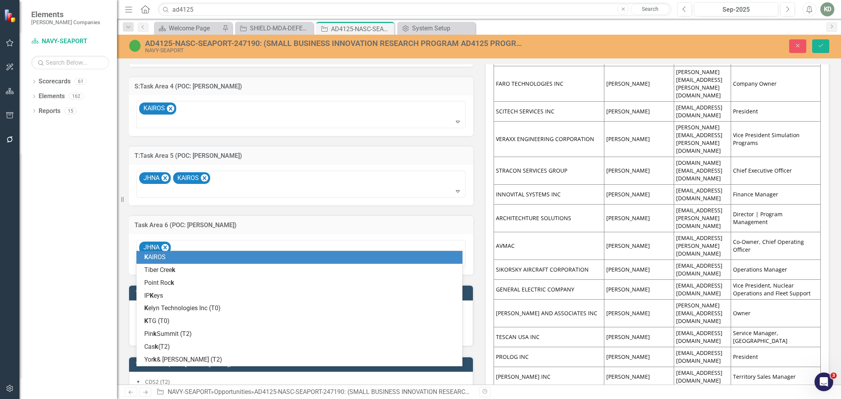
type input "ka"
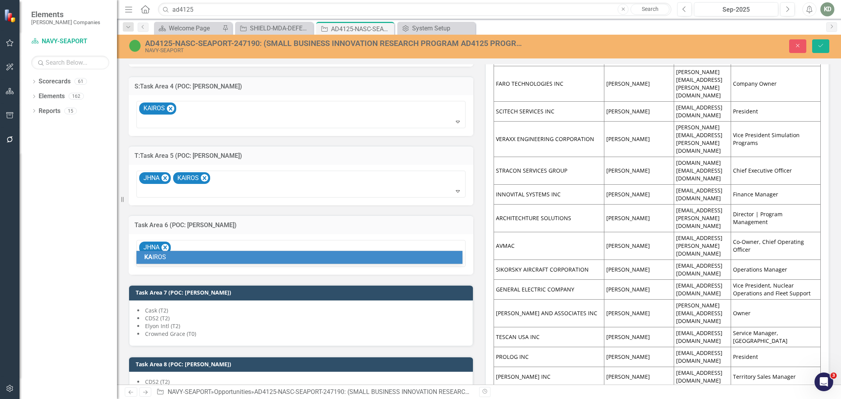
click at [199, 256] on div "KA IROS" at bounding box center [300, 257] width 313 height 9
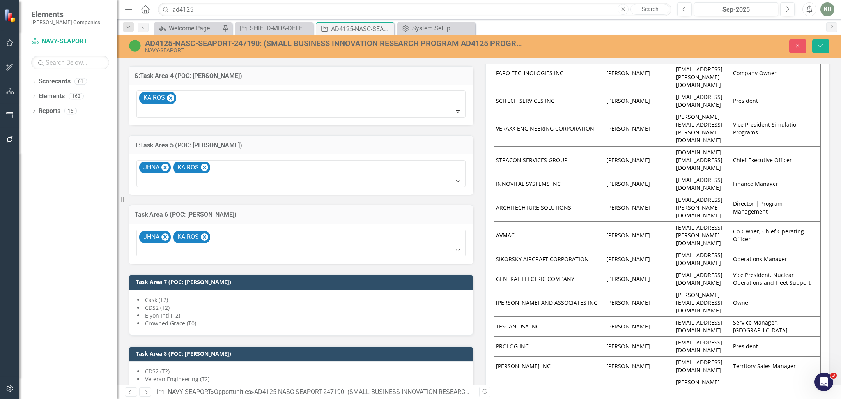
scroll to position [1573, 0]
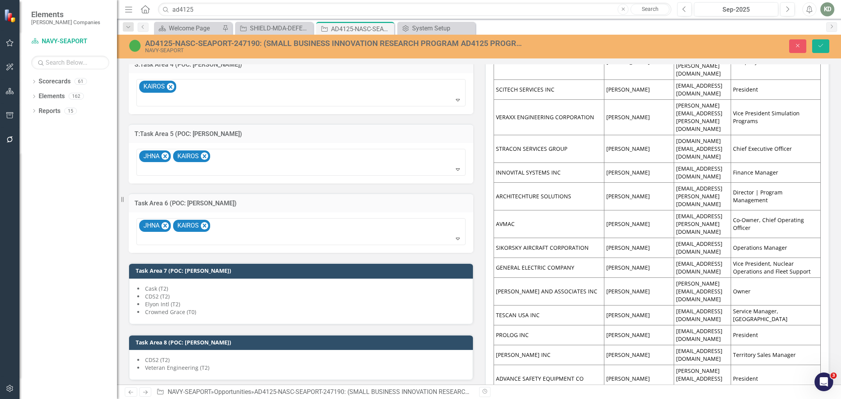
click at [195, 301] on li "Elyon Intl (T2)" at bounding box center [300, 305] width 327 height 8
click at [194, 301] on li "Elyon Intl (T2)" at bounding box center [300, 305] width 327 height 8
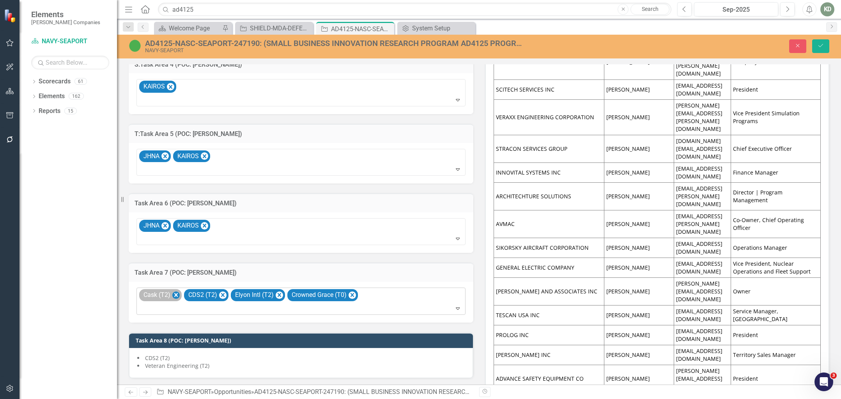
click at [177, 290] on icon "Remove Cask (T2)" at bounding box center [175, 295] width 7 height 10
click at [177, 293] on icon "Remove CDS2 (T2)" at bounding box center [178, 295] width 4 height 4
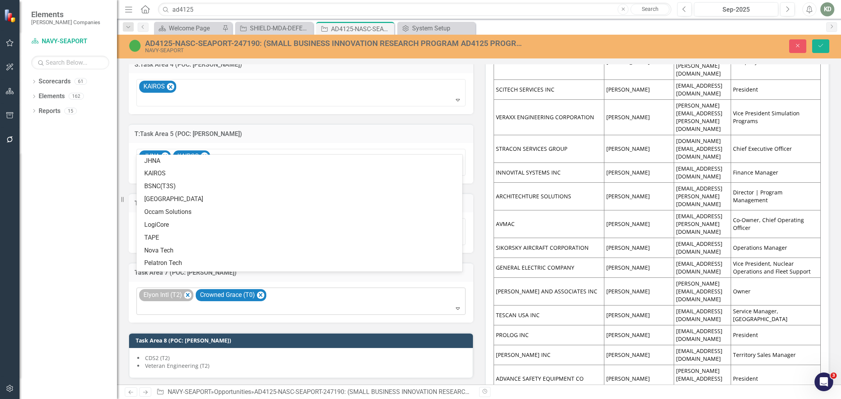
click at [177, 290] on div "Elyon Intl (T2)" at bounding box center [162, 295] width 42 height 11
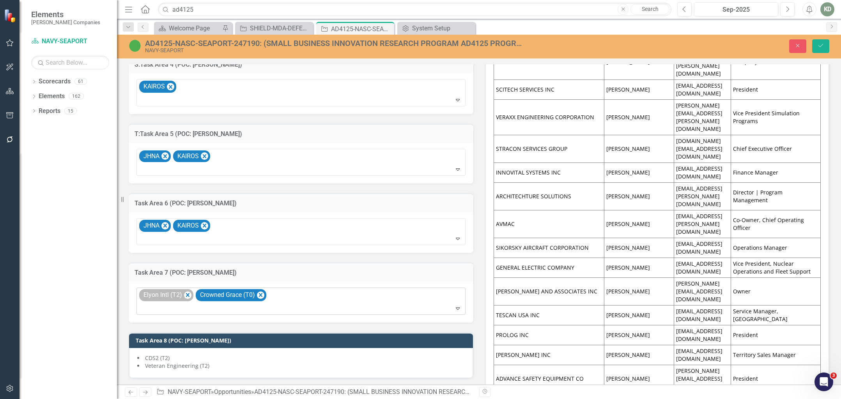
click at [182, 289] on div "Elyon Intl (T2)" at bounding box center [166, 295] width 54 height 12
click at [187, 293] on icon "Remove Elyon Intl (T2)" at bounding box center [188, 295] width 4 height 4
click at [206, 290] on icon "Remove Crowned Grace (T0)" at bounding box center [203, 295] width 7 height 10
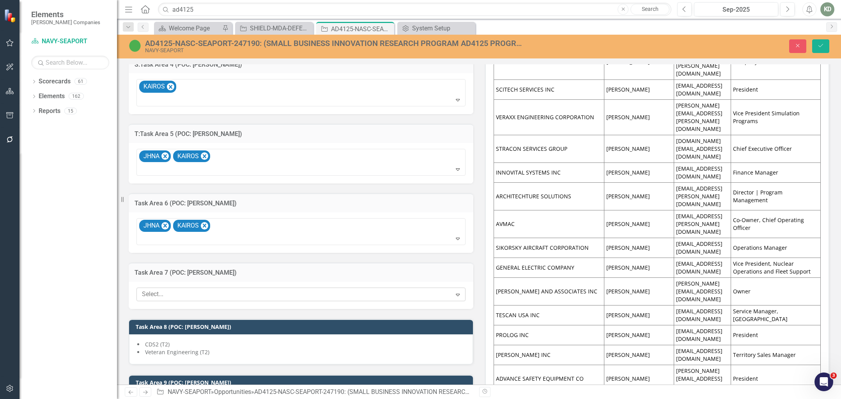
click at [206, 289] on div at bounding box center [295, 294] width 313 height 11
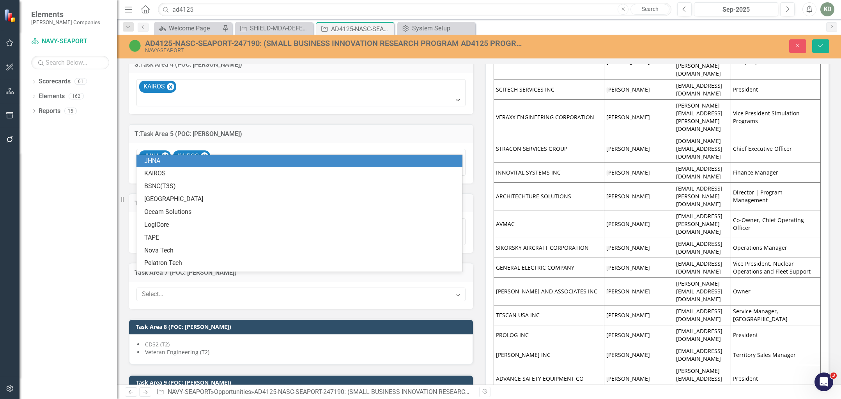
click at [194, 163] on div "JHNA" at bounding box center [300, 161] width 313 height 9
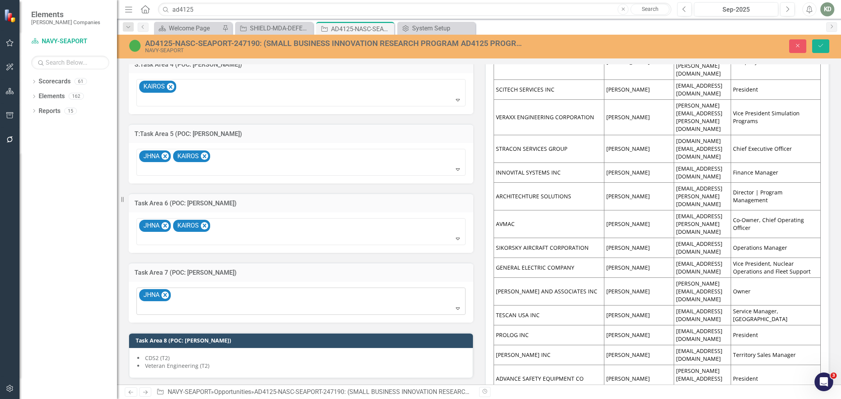
click at [195, 288] on div "JHNA" at bounding box center [301, 301] width 327 height 27
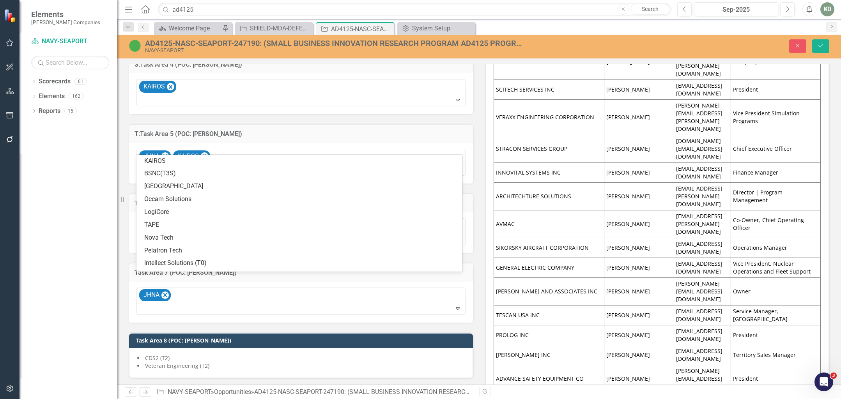
scroll to position [2, 0]
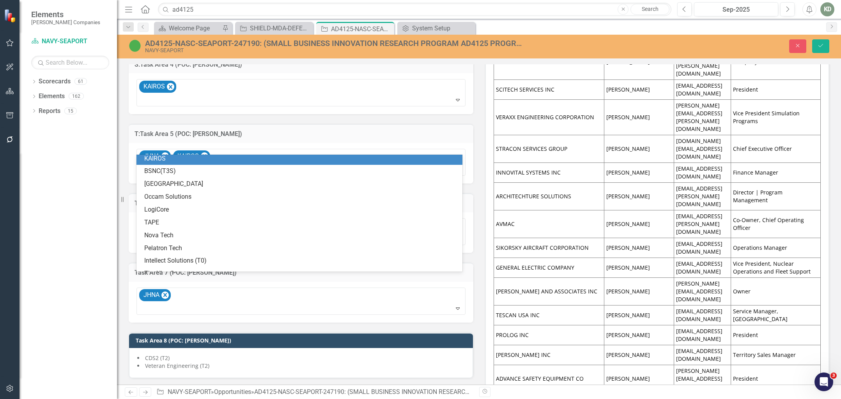
click at [195, 160] on div "KAIROS" at bounding box center [300, 158] width 313 height 9
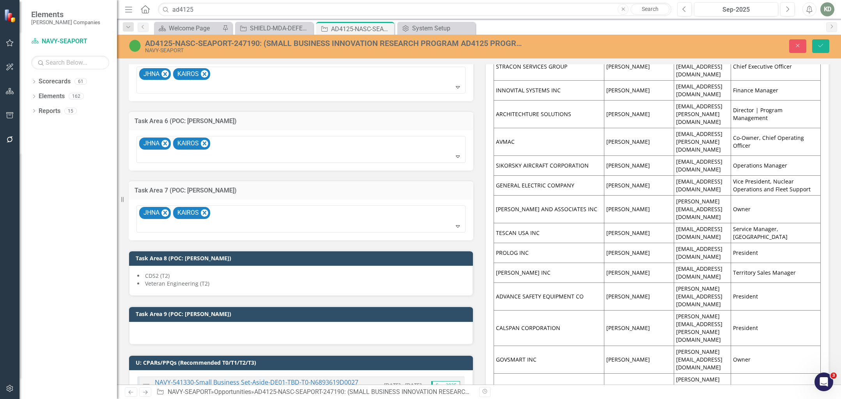
scroll to position [1676, 0]
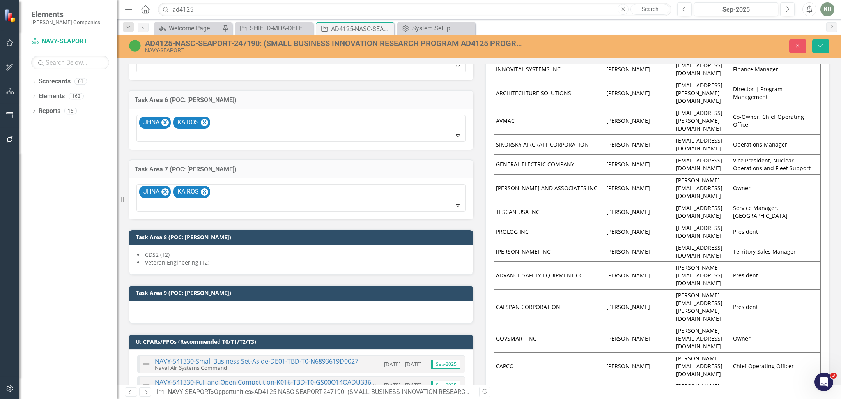
click at [198, 259] on span "Veteran Engineering (T2)" at bounding box center [177, 262] width 64 height 7
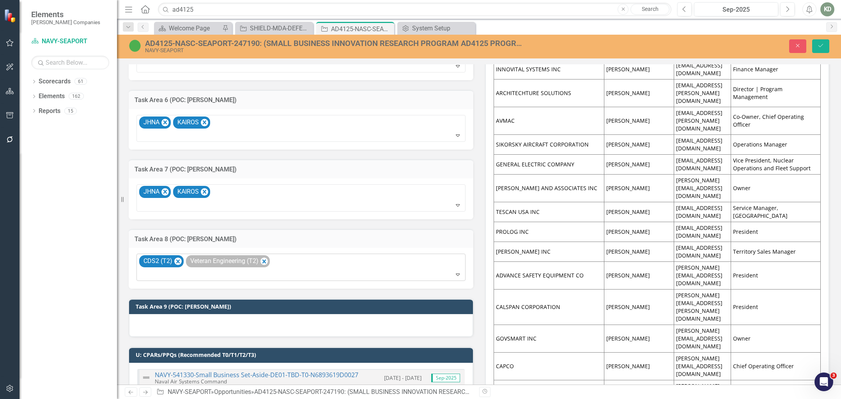
click at [181, 257] on icon "Remove CDS2 (T2)" at bounding box center [177, 262] width 7 height 10
click at [217, 260] on icon "Remove Veteran Engineering (T2)" at bounding box center [218, 262] width 4 height 4
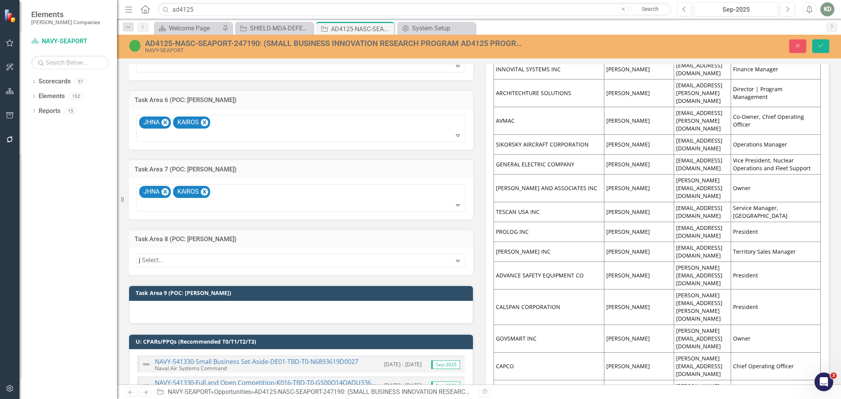
type input "jh"
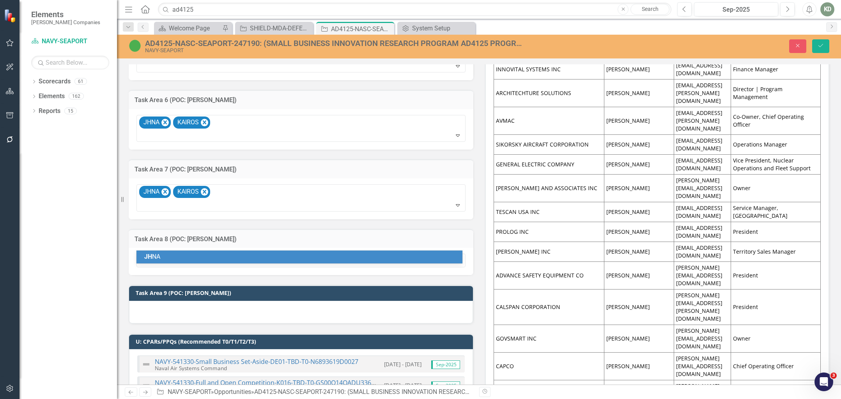
drag, startPoint x: 214, startPoint y: 255, endPoint x: 206, endPoint y: 278, distance: 24.3
click at [214, 255] on div "JH NA" at bounding box center [300, 257] width 313 height 9
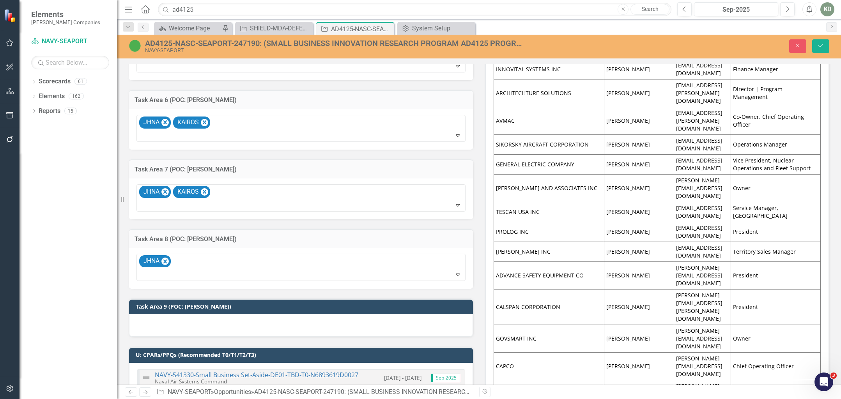
click at [199, 314] on div at bounding box center [301, 325] width 344 height 23
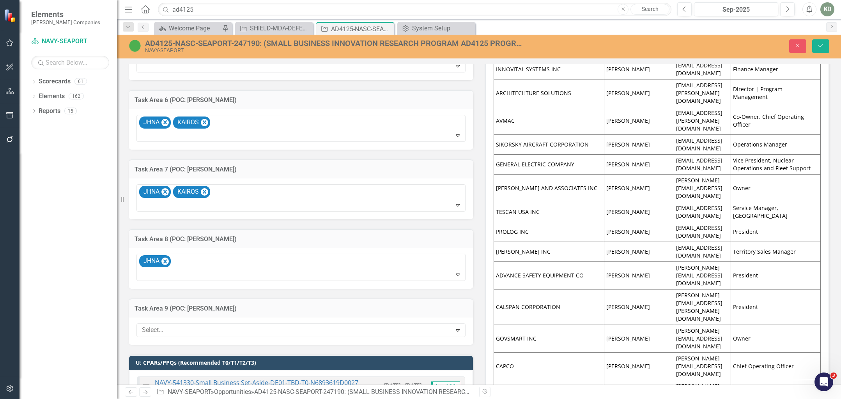
click at [198, 318] on div "Select... Expand" at bounding box center [301, 331] width 345 height 27
click at [198, 325] on div at bounding box center [295, 330] width 313 height 11
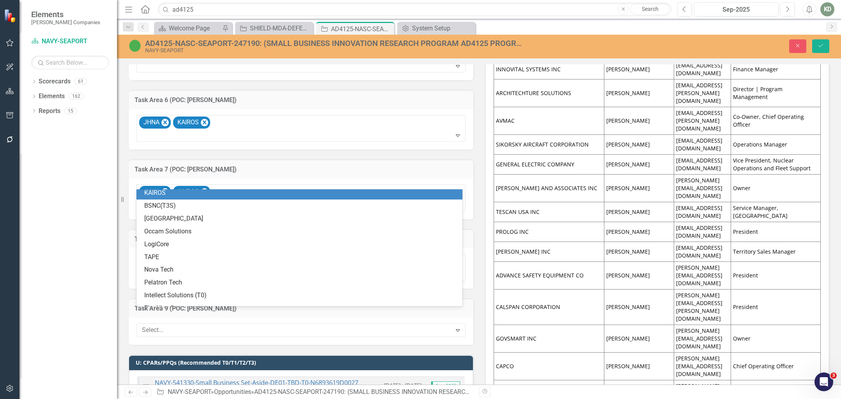
scroll to position [0, 0]
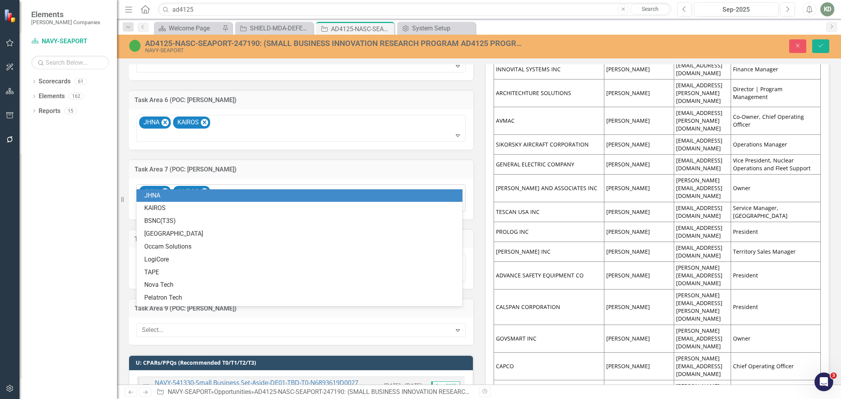
click at [209, 193] on div "JHNA" at bounding box center [300, 195] width 313 height 9
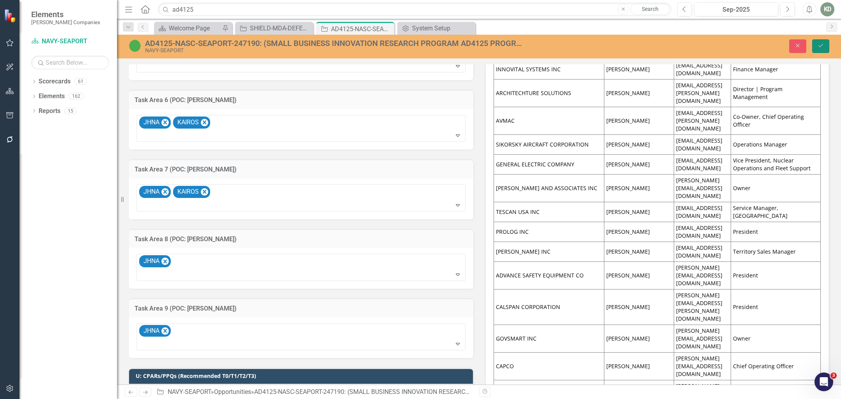
click at [819, 49] on button "Save" at bounding box center [820, 46] width 17 height 14
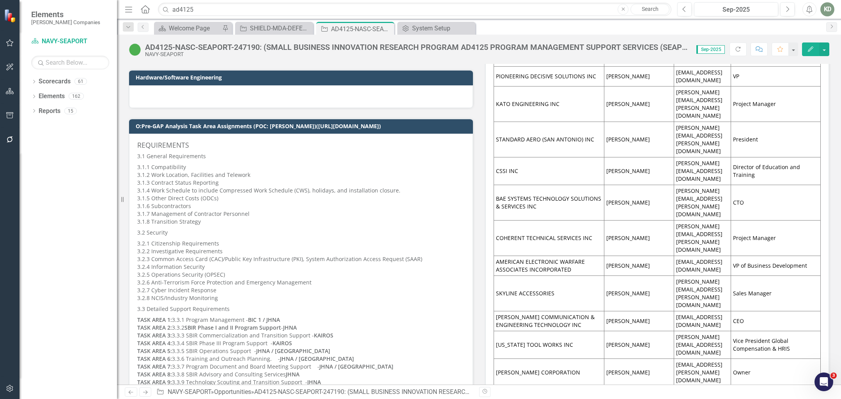
scroll to position [1062, 0]
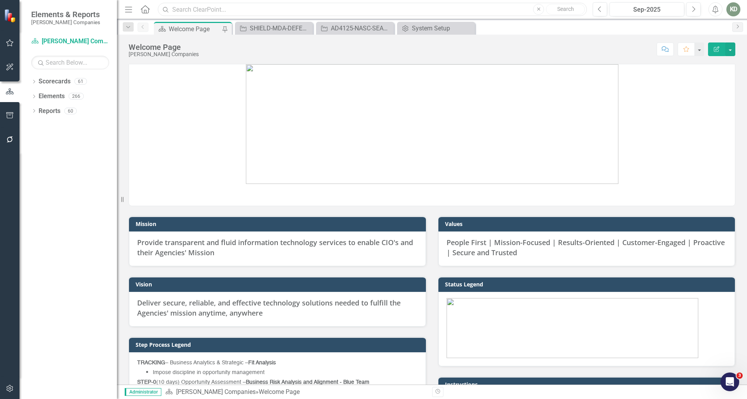
click at [388, 9] on input "text" at bounding box center [372, 10] width 429 height 14
click at [382, 16] on div "Menu Home Search Close Search" at bounding box center [354, 9] width 462 height 15
click at [363, 28] on div "AD4125-NASC-SEAPORT-247190: (SMALL BUSINESS INNOVATION RESEARCH PROGRAM AD4125 …" at bounding box center [356, 28] width 51 height 10
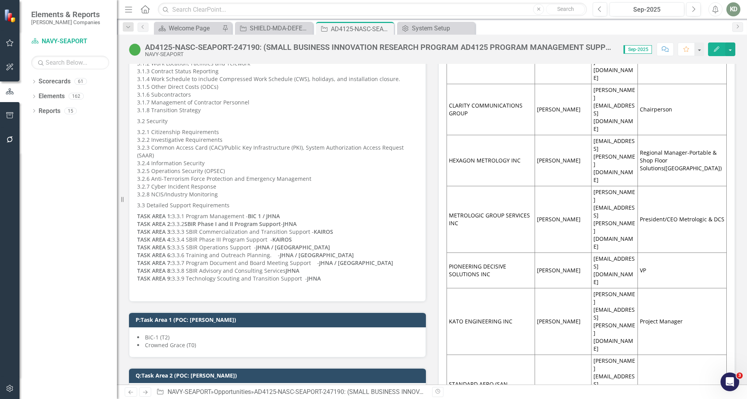
scroll to position [1166, 0]
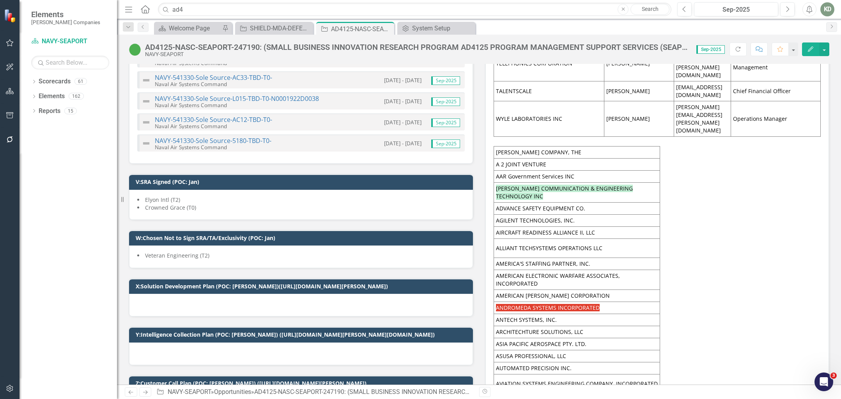
scroll to position [4380, 0]
